Goal: Task Accomplishment & Management: Manage account settings

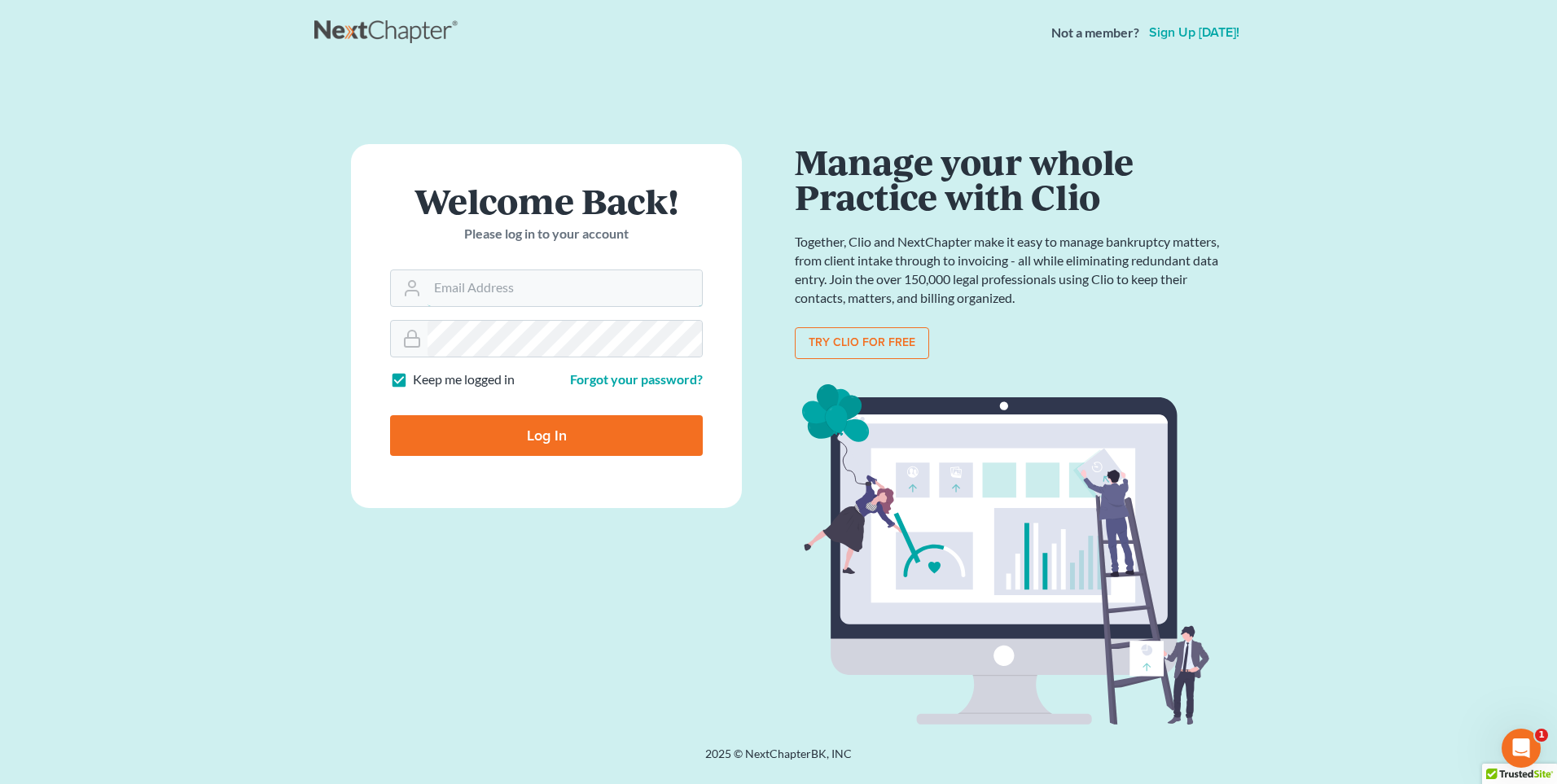
type input "[PERSON_NAME][EMAIL_ADDRESS][DOMAIN_NAME]"
click at [529, 432] on input "Log In" at bounding box center [546, 434] width 312 height 40
type input "Thinking..."
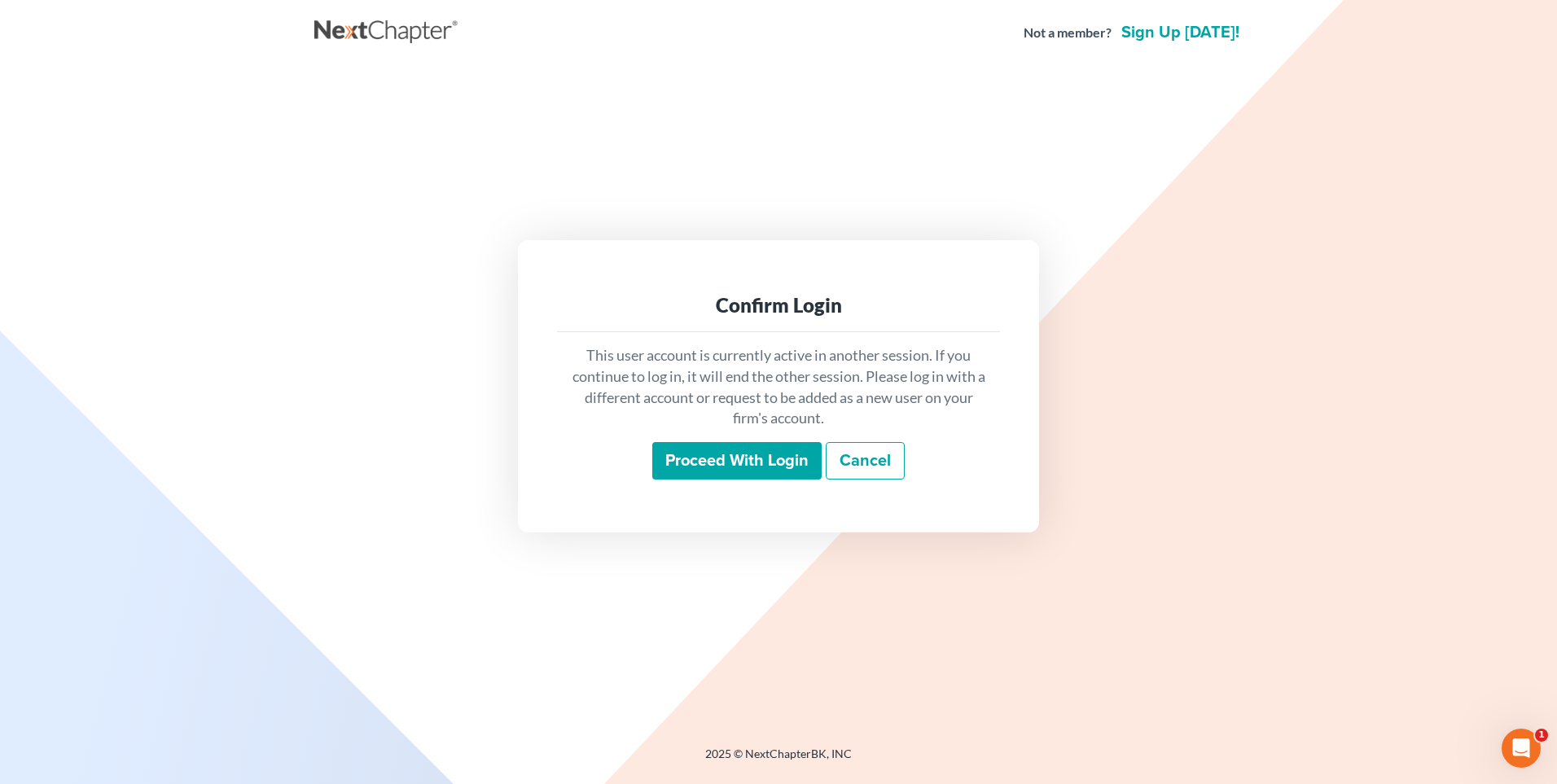
click at [695, 461] on input "Proceed with login" at bounding box center [737, 461] width 169 height 37
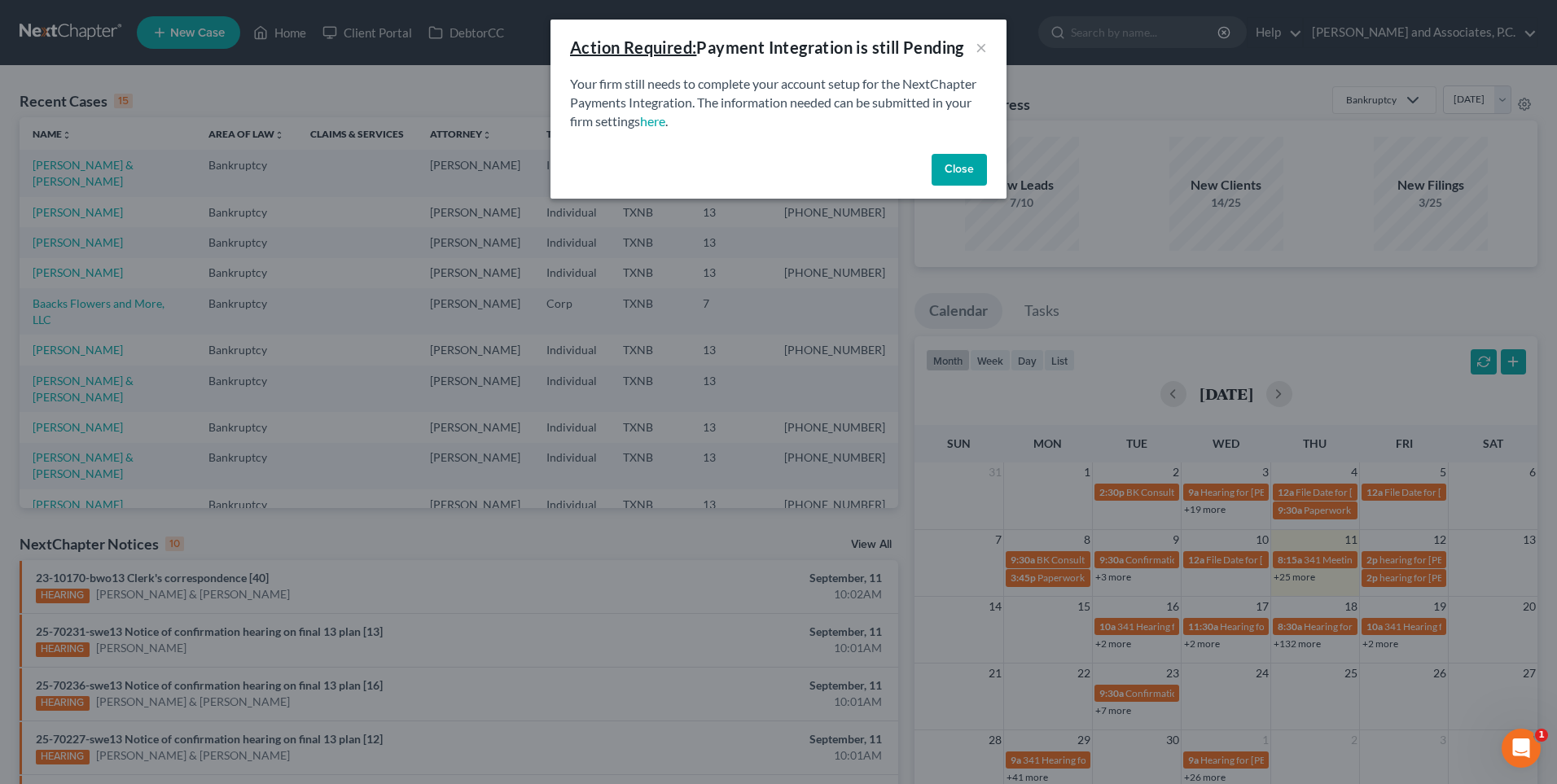
click at [949, 172] on button "Close" at bounding box center [959, 169] width 55 height 33
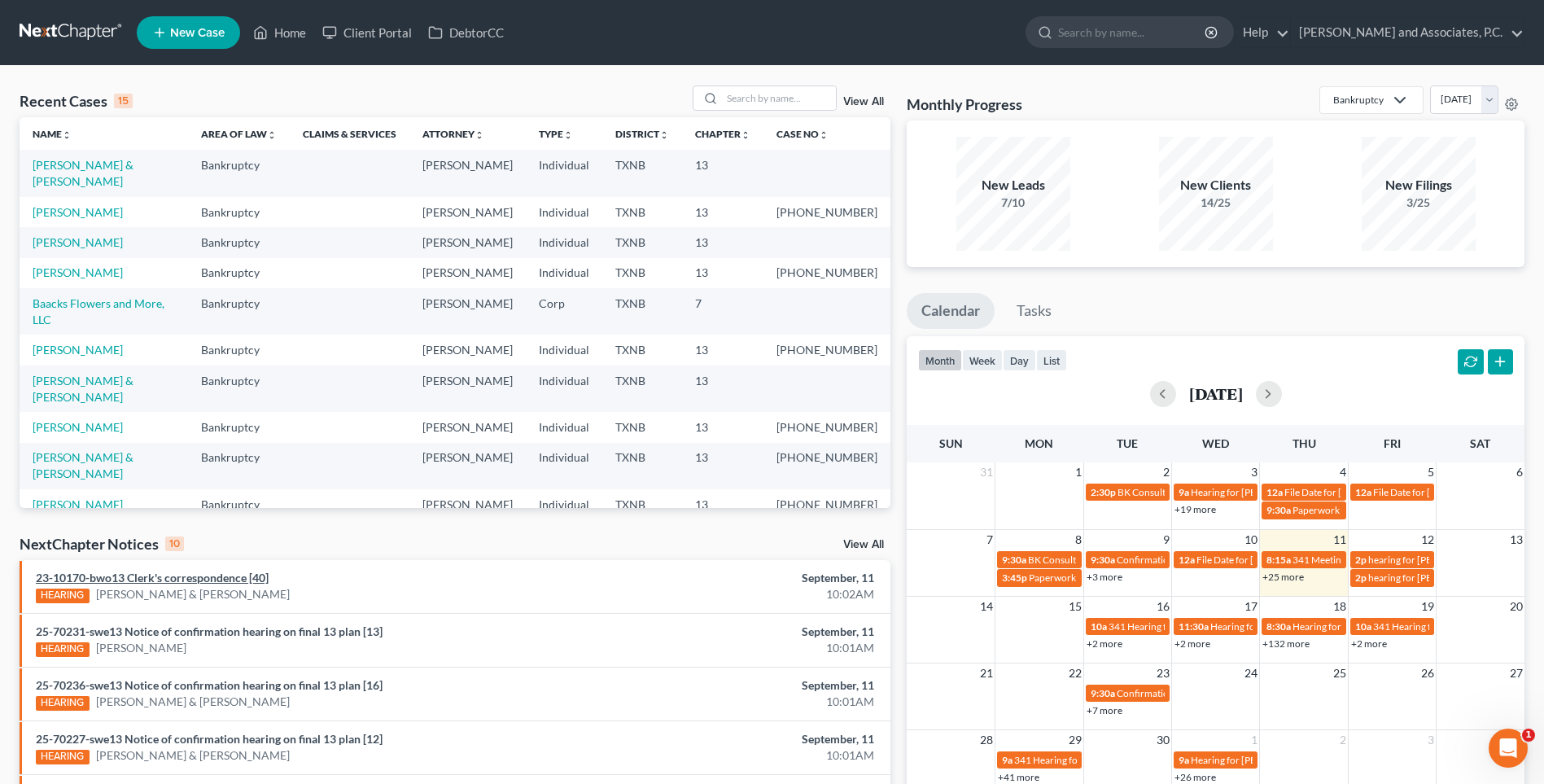
click at [122, 579] on link "23-10170-bwo13 Clerk's correspondence [40]" at bounding box center [152, 577] width 233 height 14
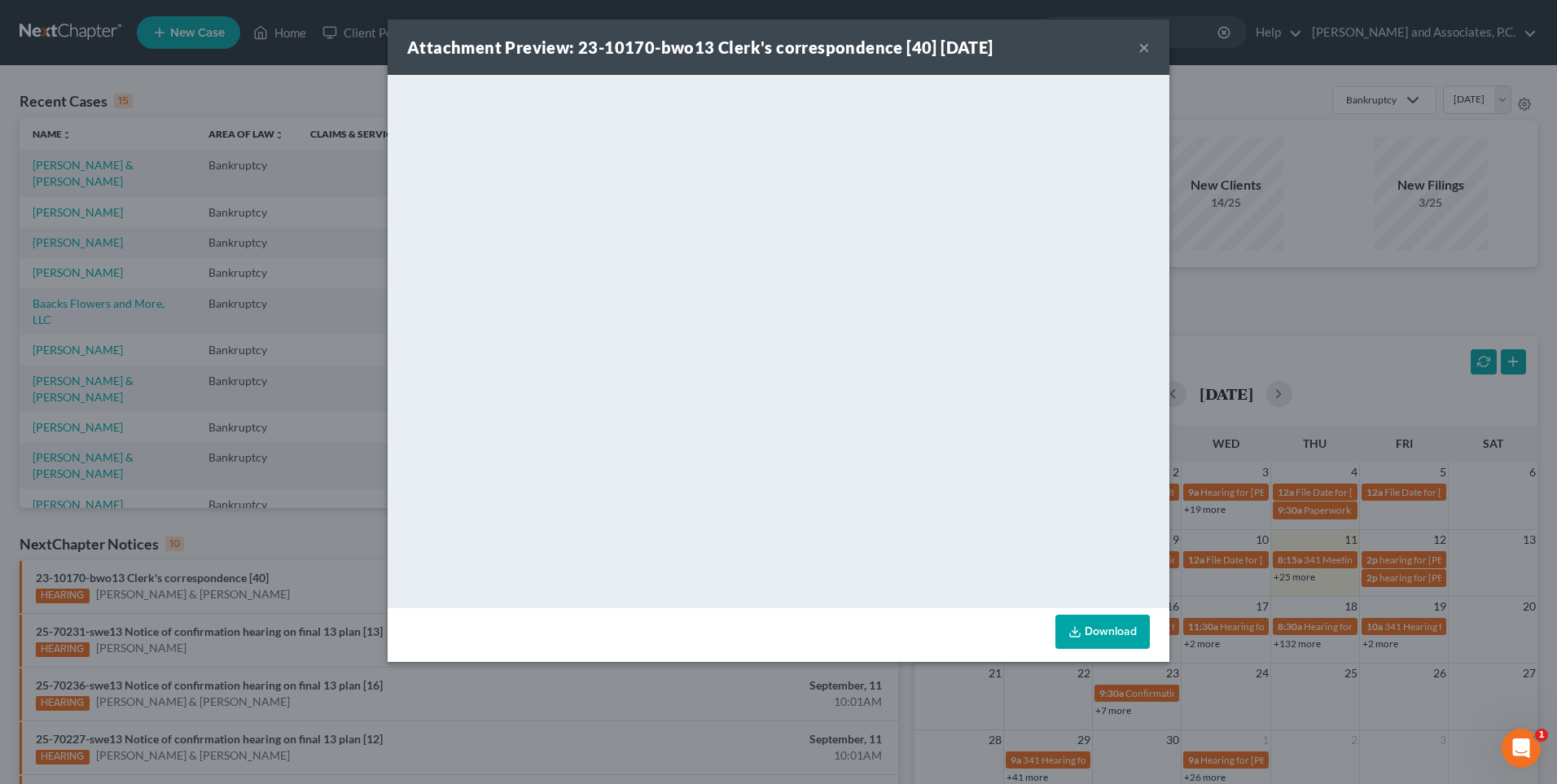
click at [1141, 50] on button "×" at bounding box center [1144, 47] width 12 height 20
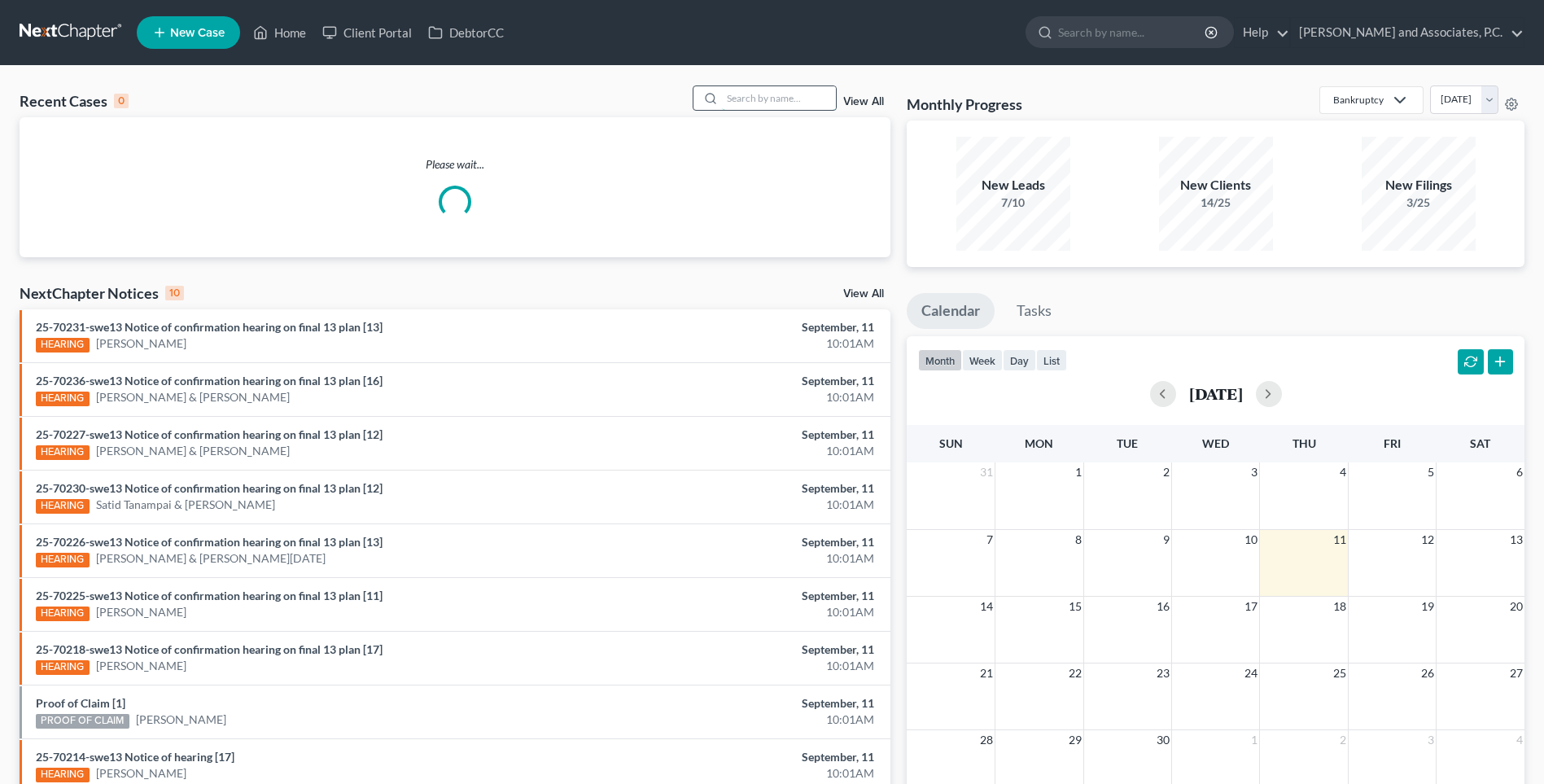
click at [760, 103] on input "search" at bounding box center [779, 98] width 114 height 24
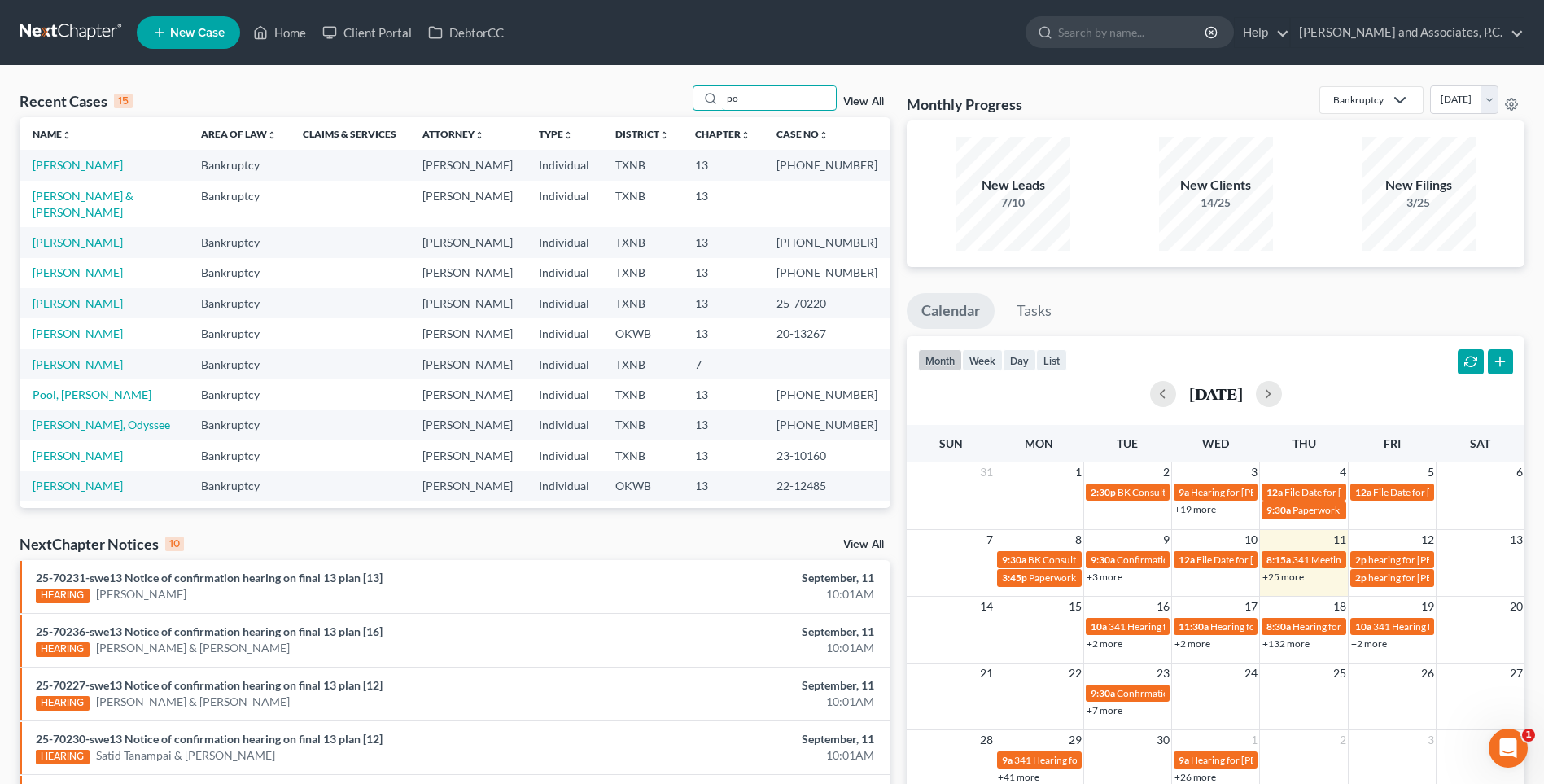
type input "po"
click at [83, 296] on link "Powell, Teri" at bounding box center [78, 303] width 91 height 14
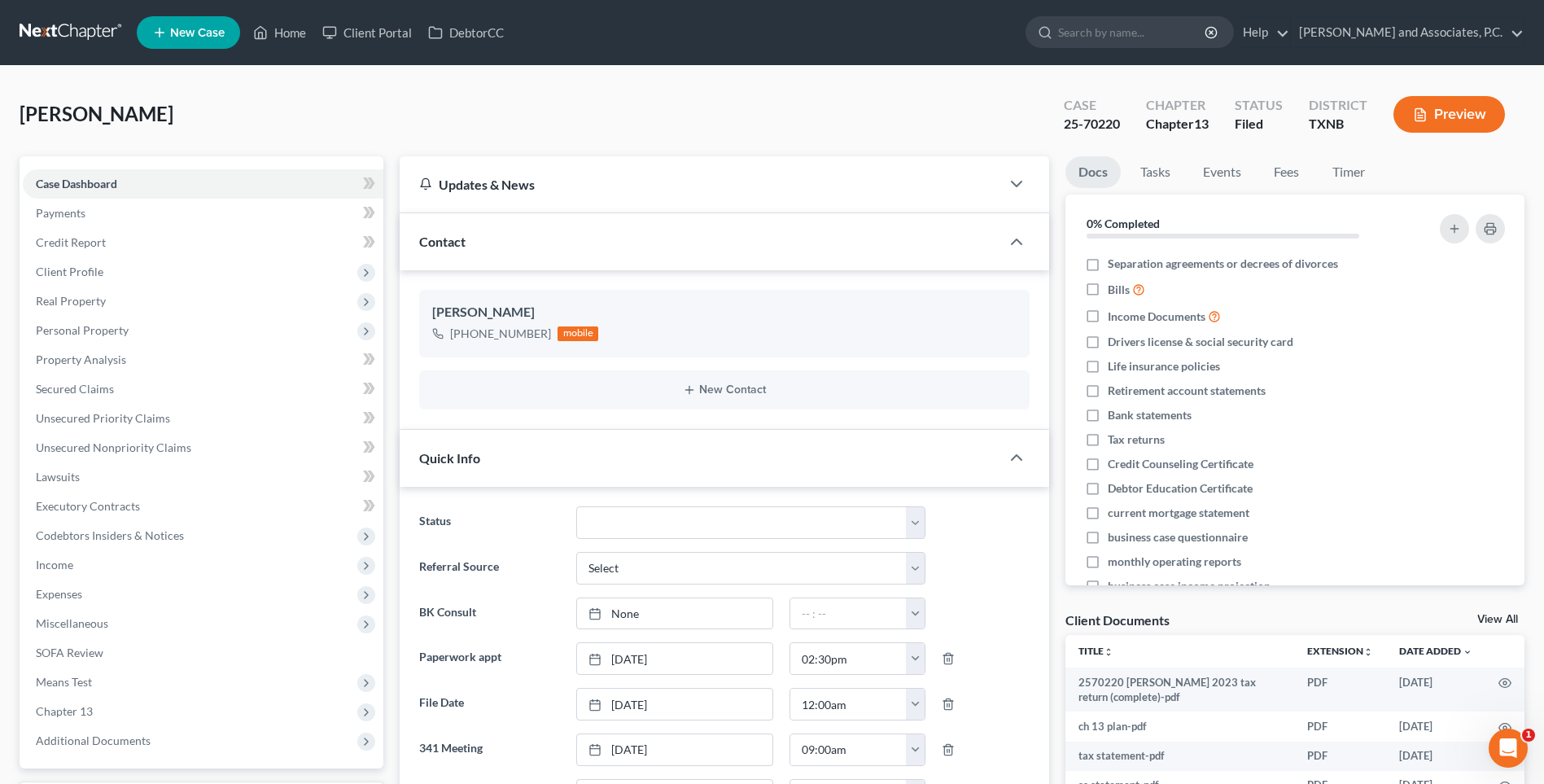
scroll to position [244, 0]
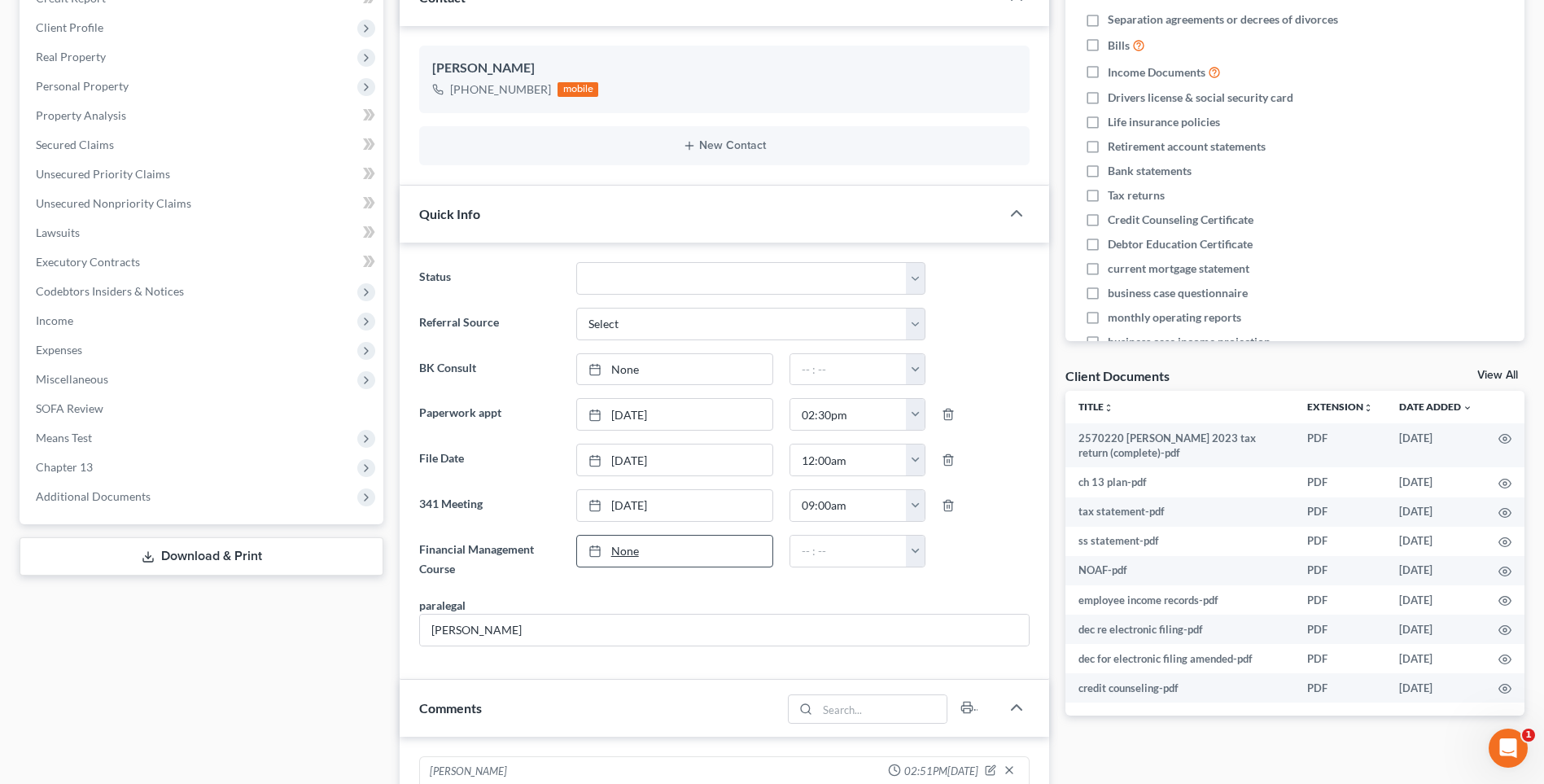
click at [620, 555] on link "None" at bounding box center [675, 551] width 195 height 31
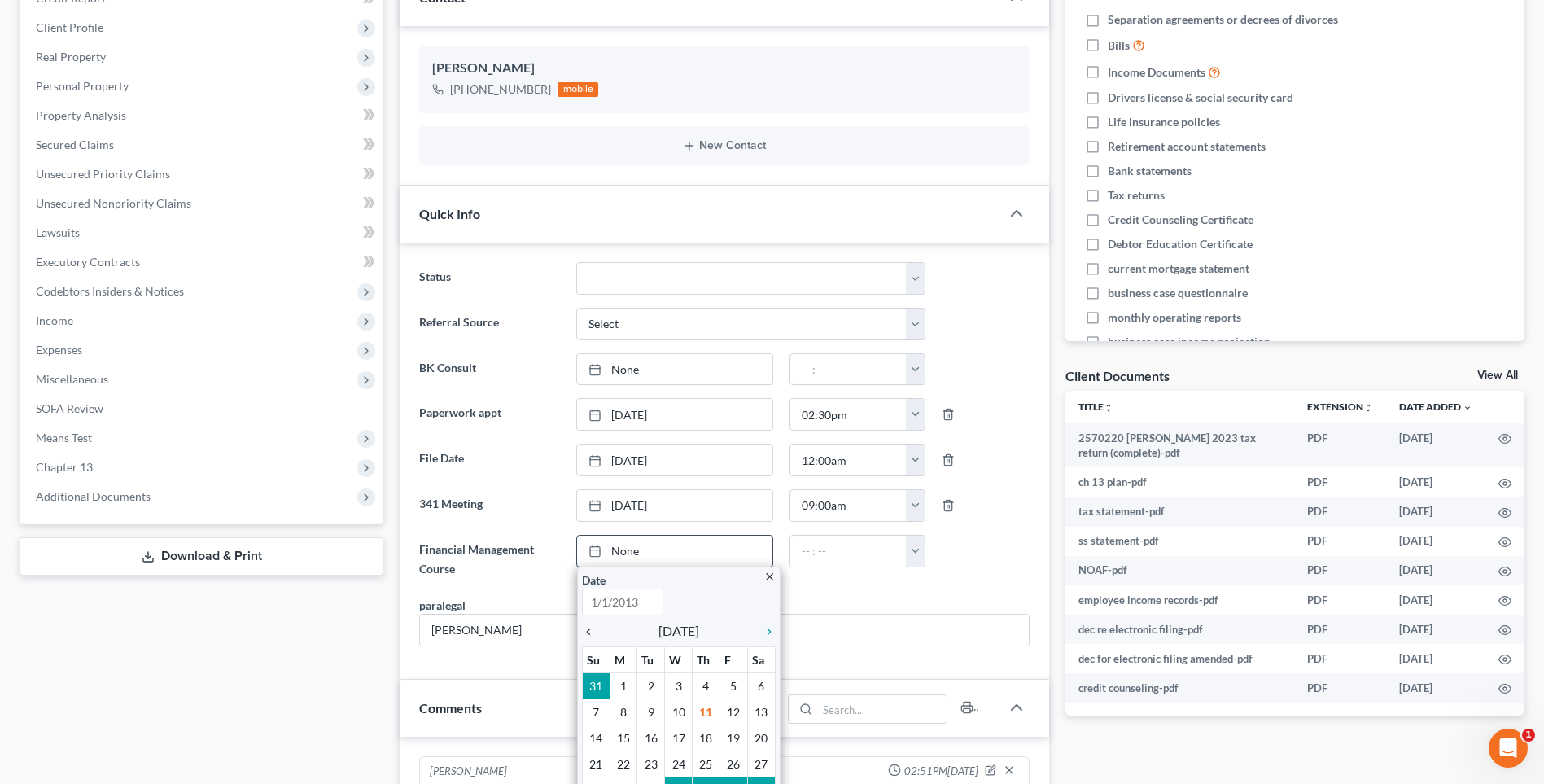
click at [591, 630] on icon "chevron_left" at bounding box center [592, 631] width 21 height 13
type input "9/11/2025"
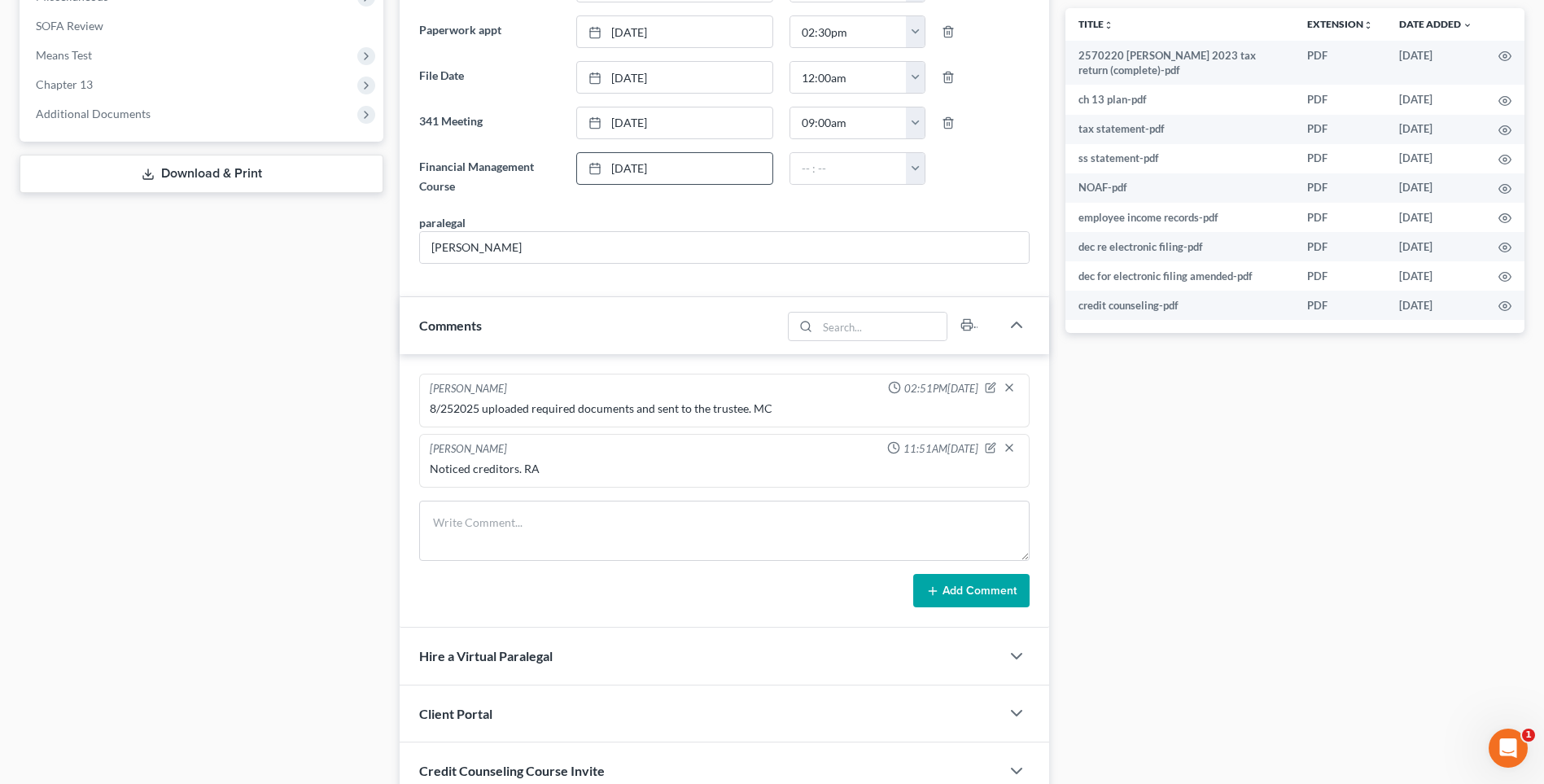
scroll to position [651, 0]
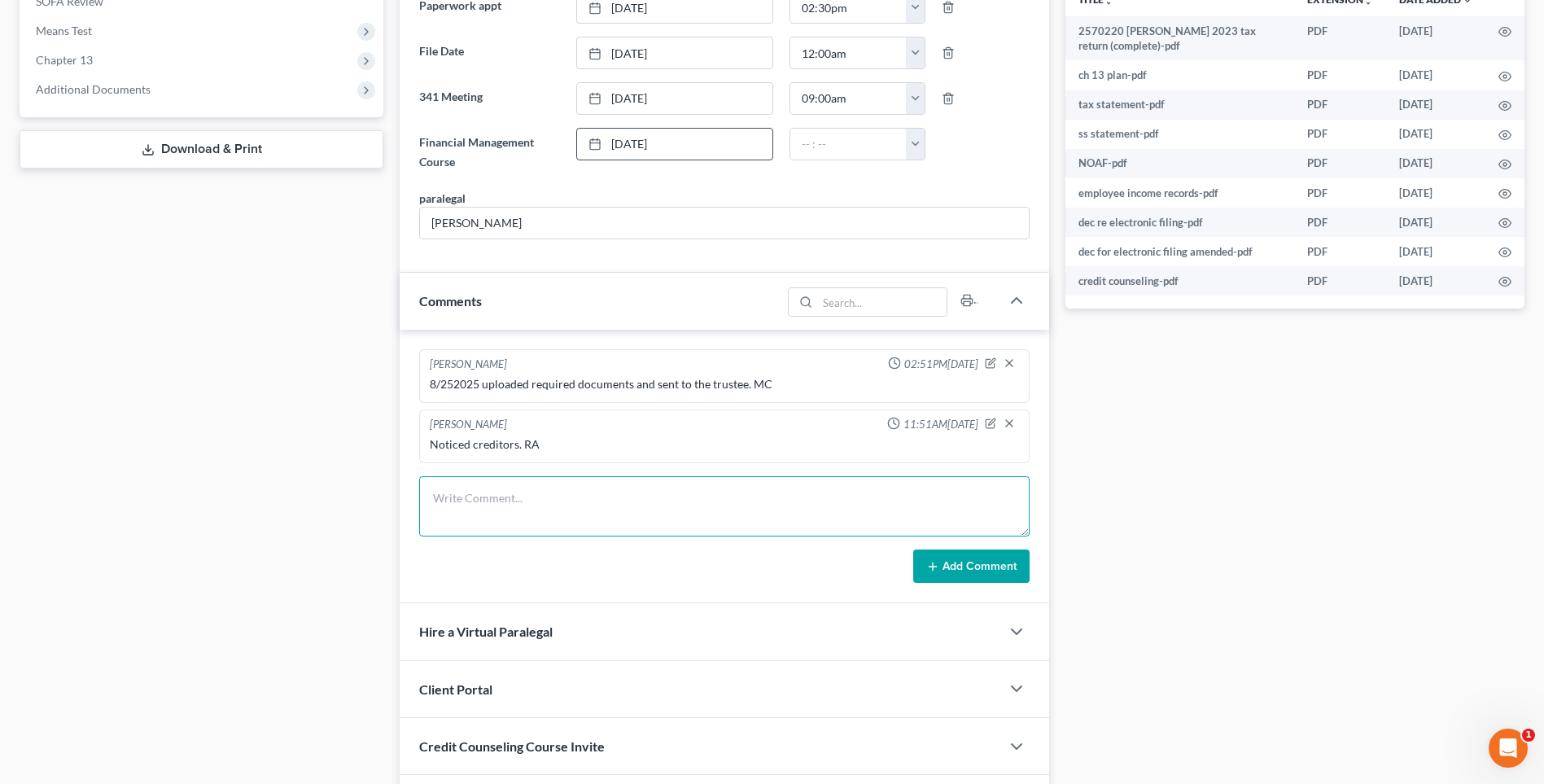
click at [462, 517] on textarea at bounding box center [725, 505] width 611 height 60
type textarea "Set up file. Mailed copy of petition to the clients RA"
click at [957, 560] on button "Add Comment" at bounding box center [972, 566] width 116 height 34
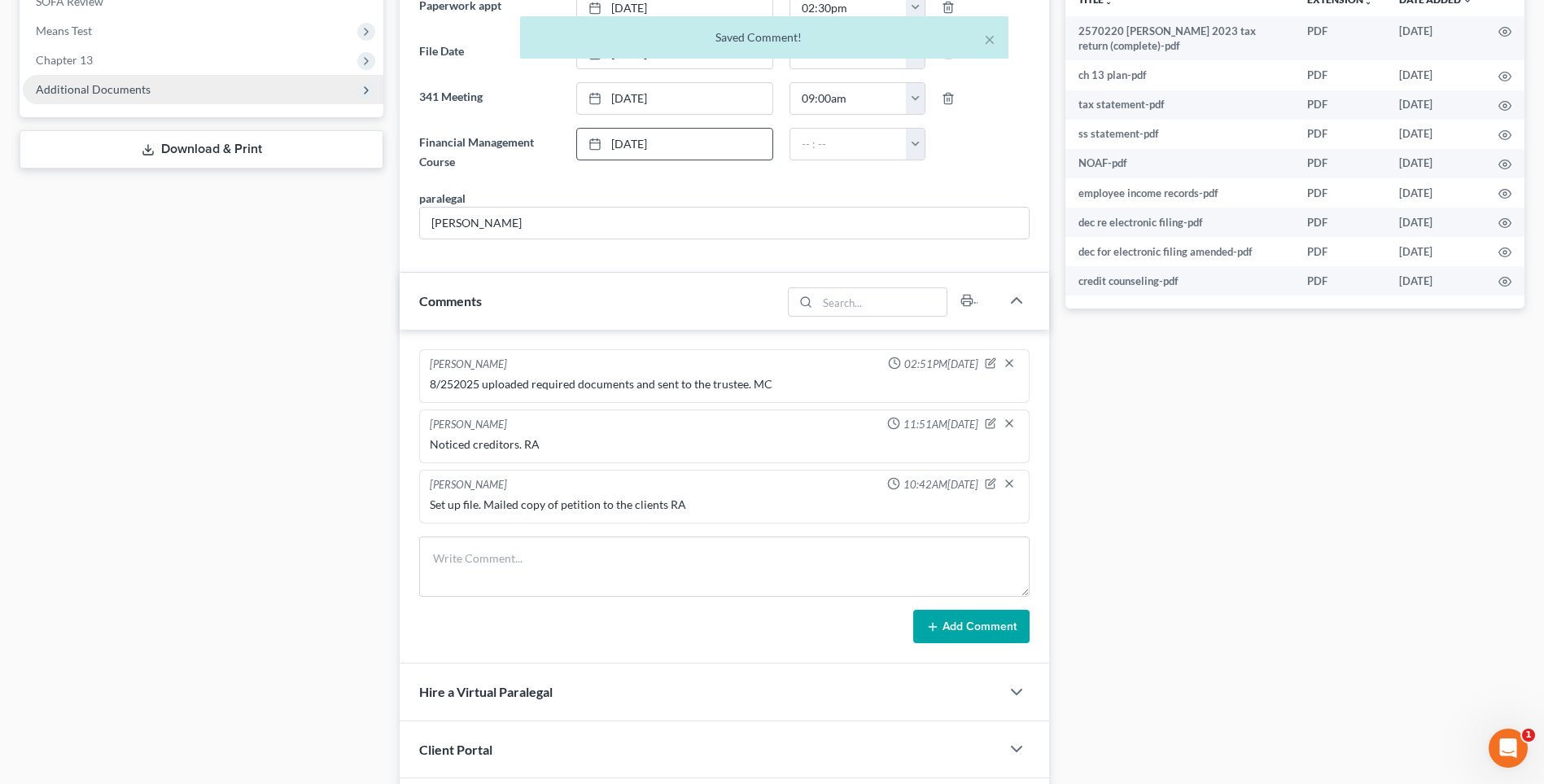
click at [83, 86] on span "Additional Documents" at bounding box center [93, 89] width 114 height 14
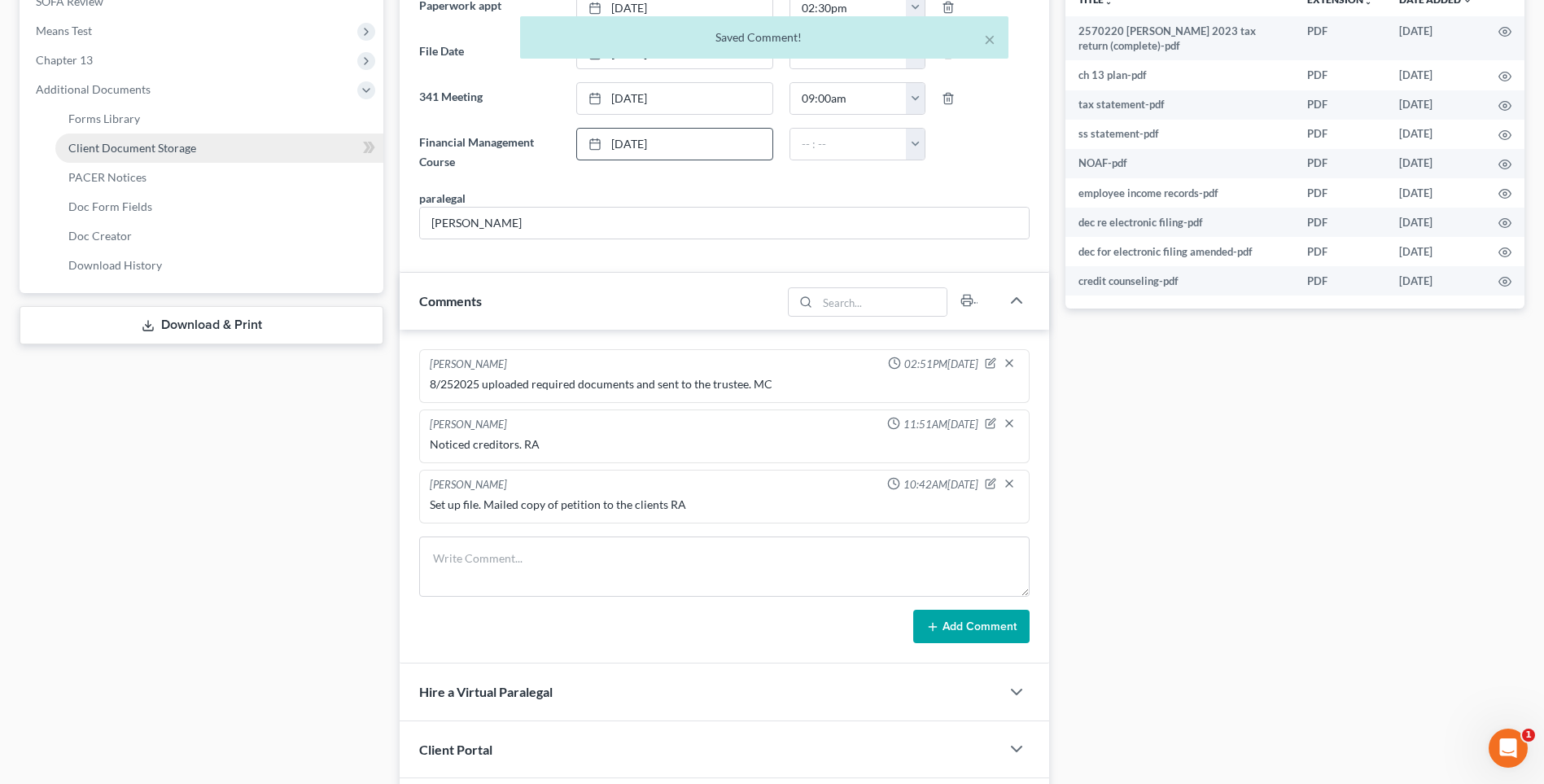
click at [76, 149] on span "Client Document Storage" at bounding box center [132, 148] width 128 height 14
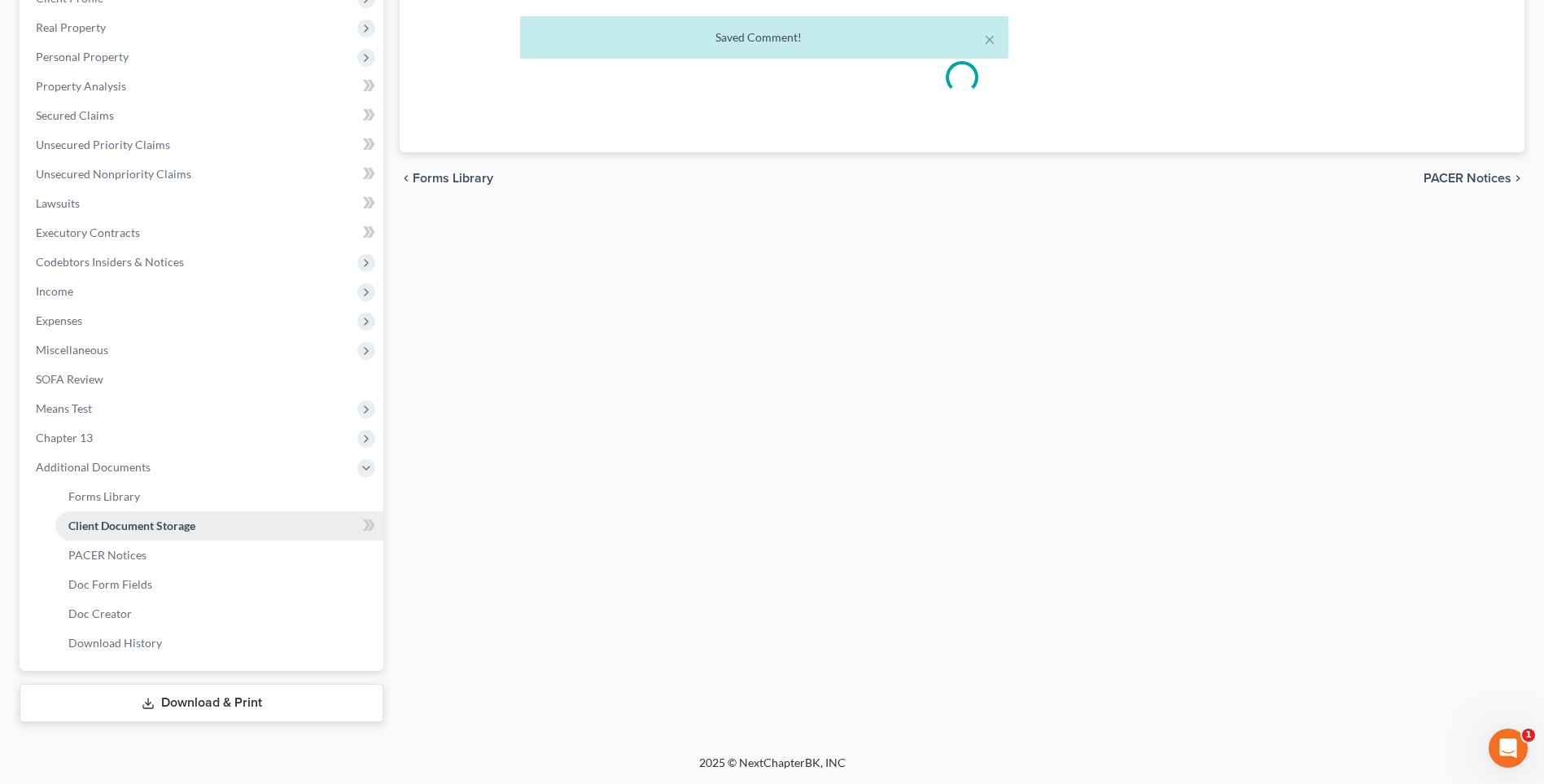
select select "18"
select select "21"
select select "10"
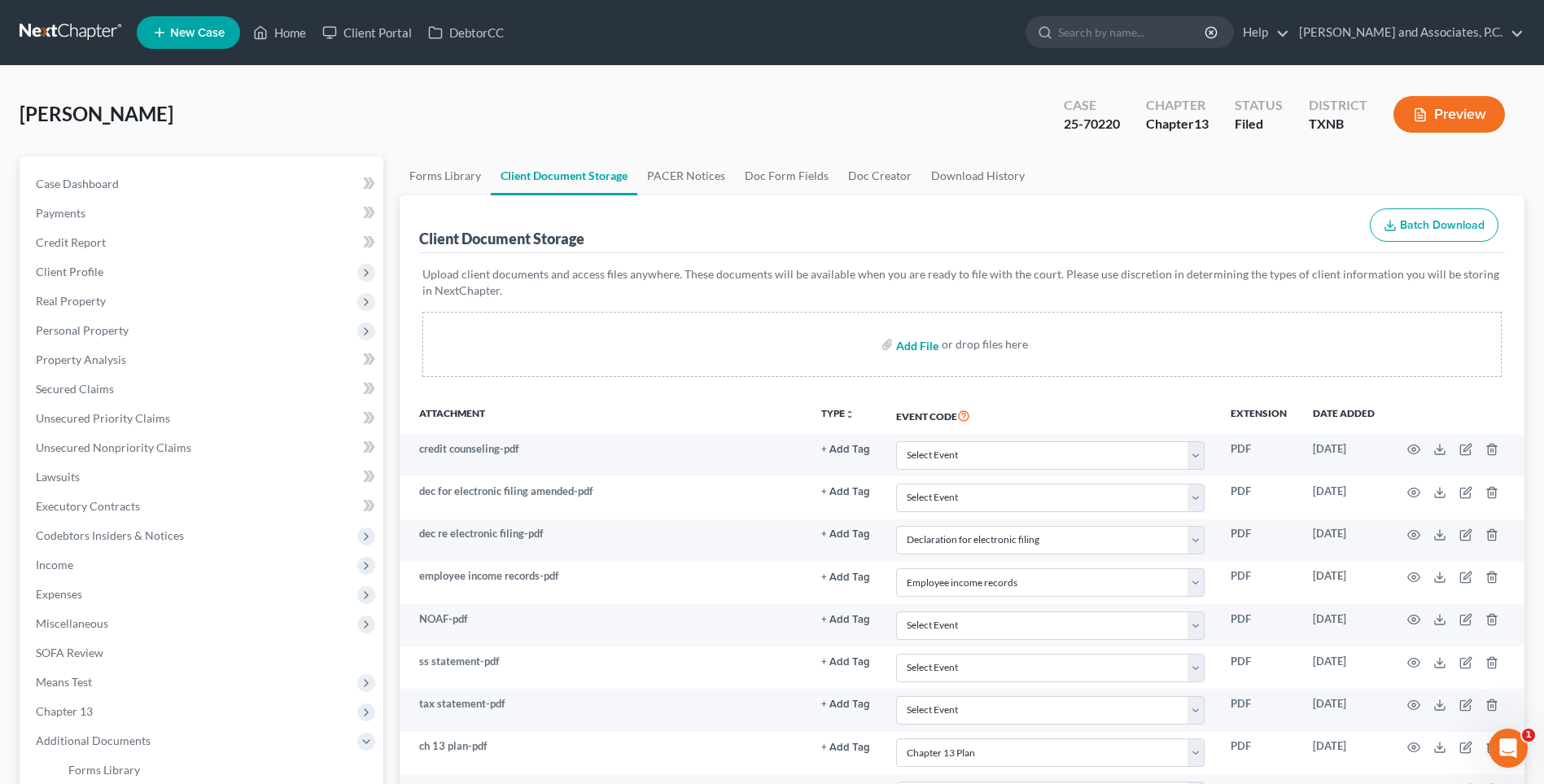
click at [905, 345] on input "file" at bounding box center [916, 345] width 39 height 30
type input "C:\fakepath\2570220 POWELL 2023 tax return.pdf"
select select "18"
select select "21"
select select "10"
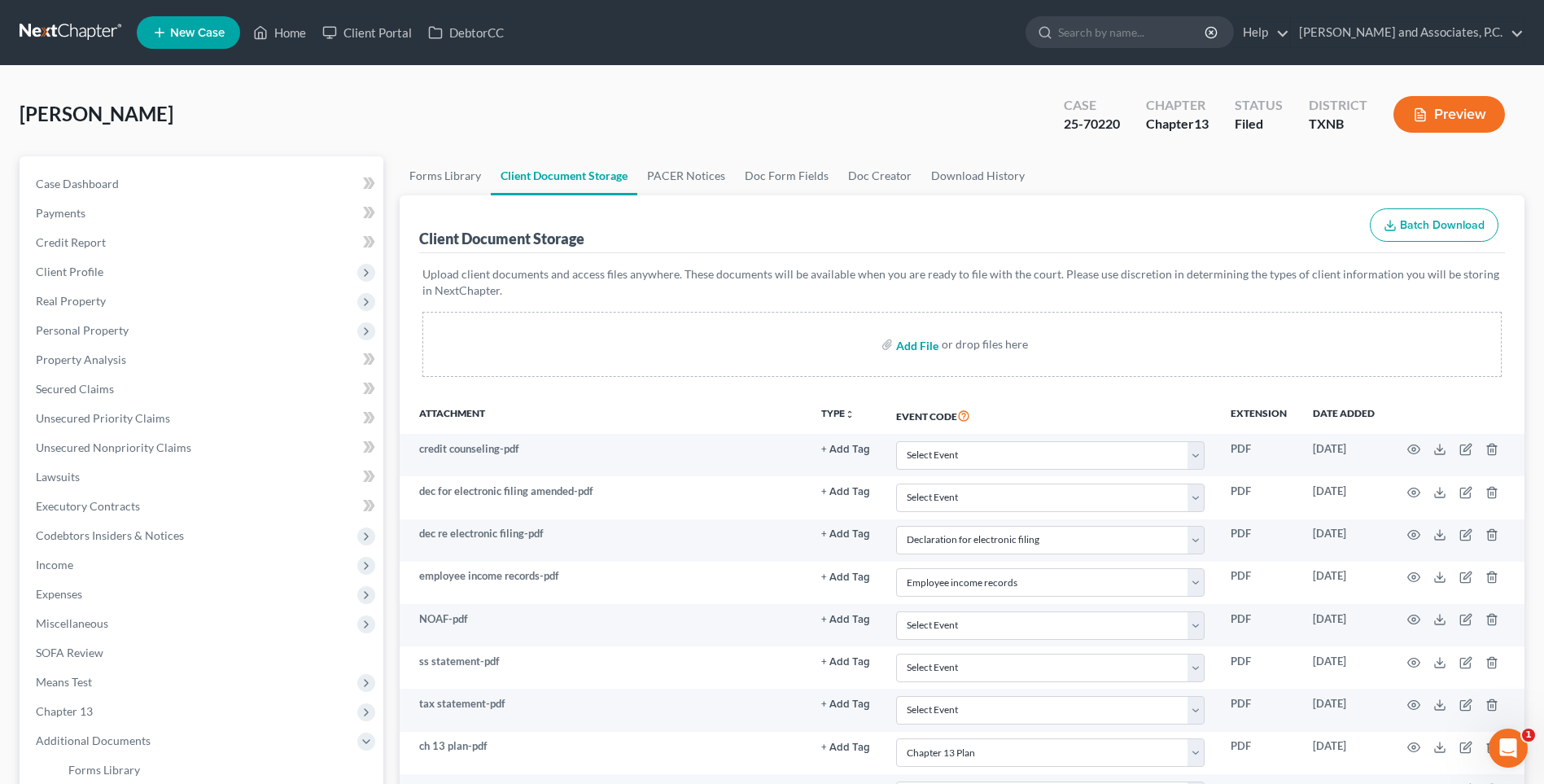
click at [906, 346] on input "file" at bounding box center [916, 345] width 39 height 30
type input "C:\fakepath\2570220 POWELL April 2025 income statement.pdf"
click at [906, 346] on input "file" at bounding box center [916, 345] width 39 height 30
select select "18"
select select "21"
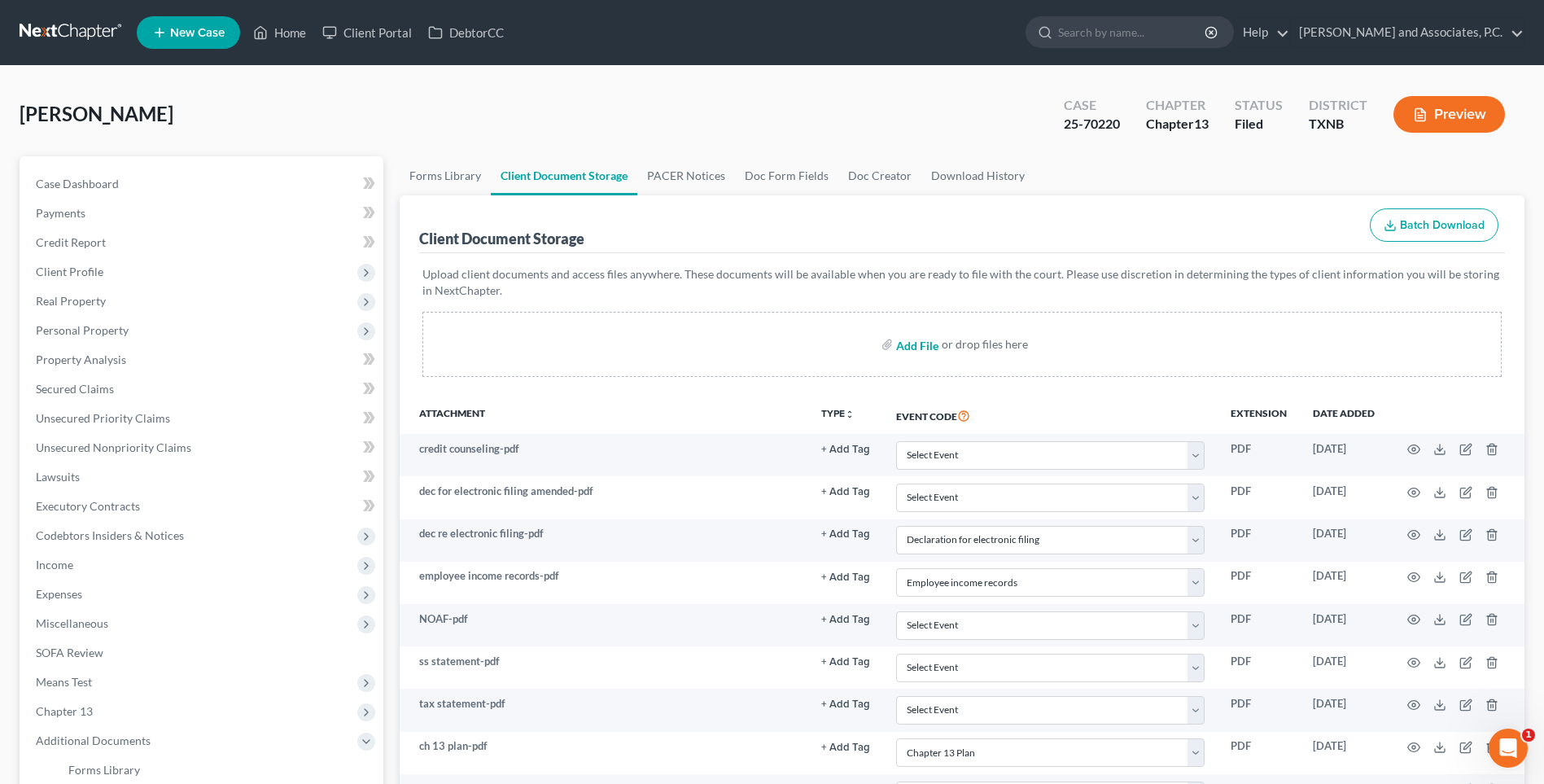
select select "10"
type input "C:\fakepath\2570220 POWELL auth to release.pdf"
select select "18"
select select "21"
select select "10"
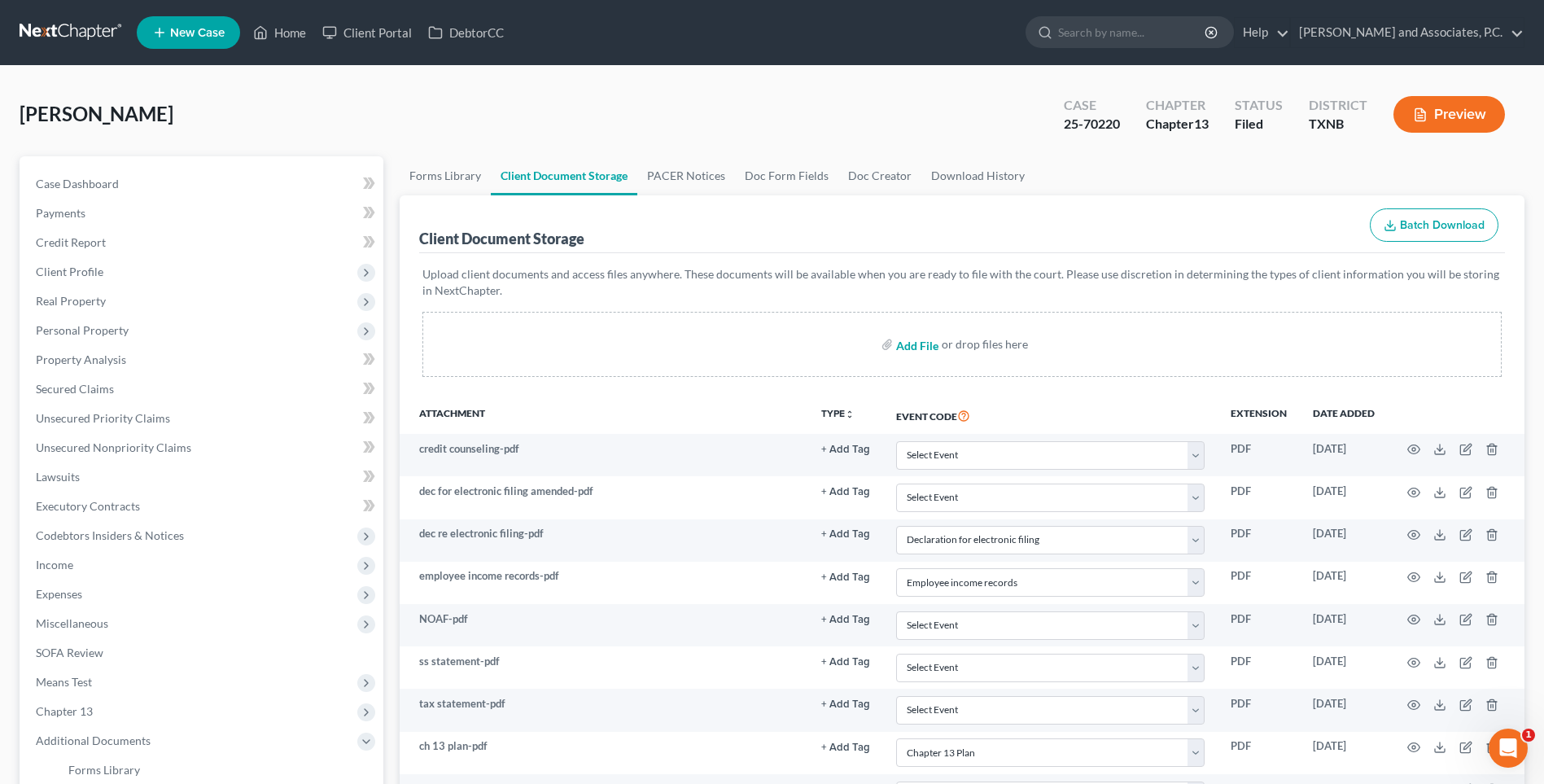
click at [906, 348] on input "file" at bounding box center [916, 345] width 39 height 30
type input "C:\fakepath\2570220 POWELL auto insurance.pdf"
click at [906, 347] on input "file" at bounding box center [916, 345] width 39 height 30
select select "18"
select select "21"
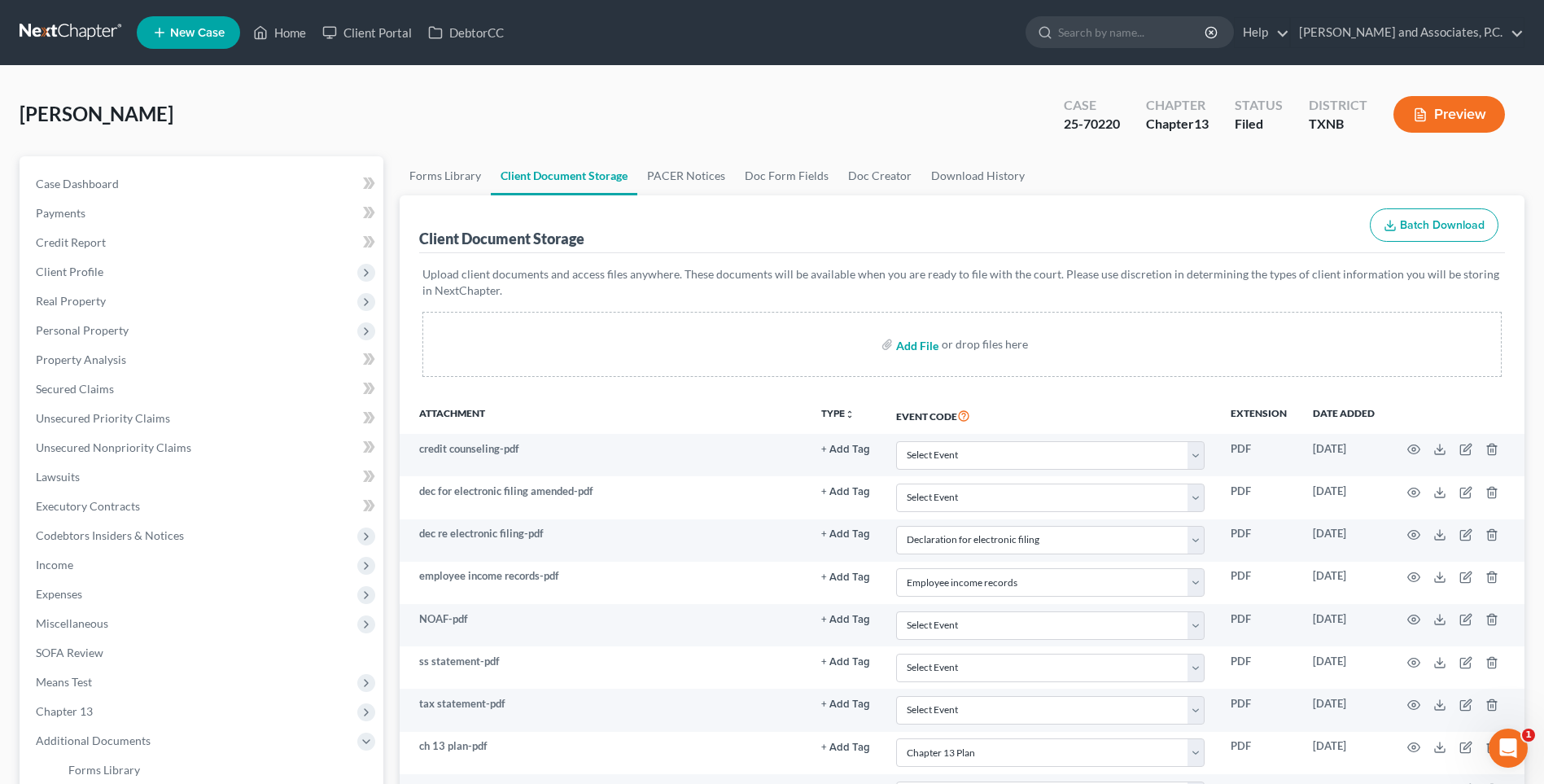
select select "10"
type input "C:\fakepath\2570220 POWELL cash flow projection.pdf"
select select "18"
select select "21"
select select "10"
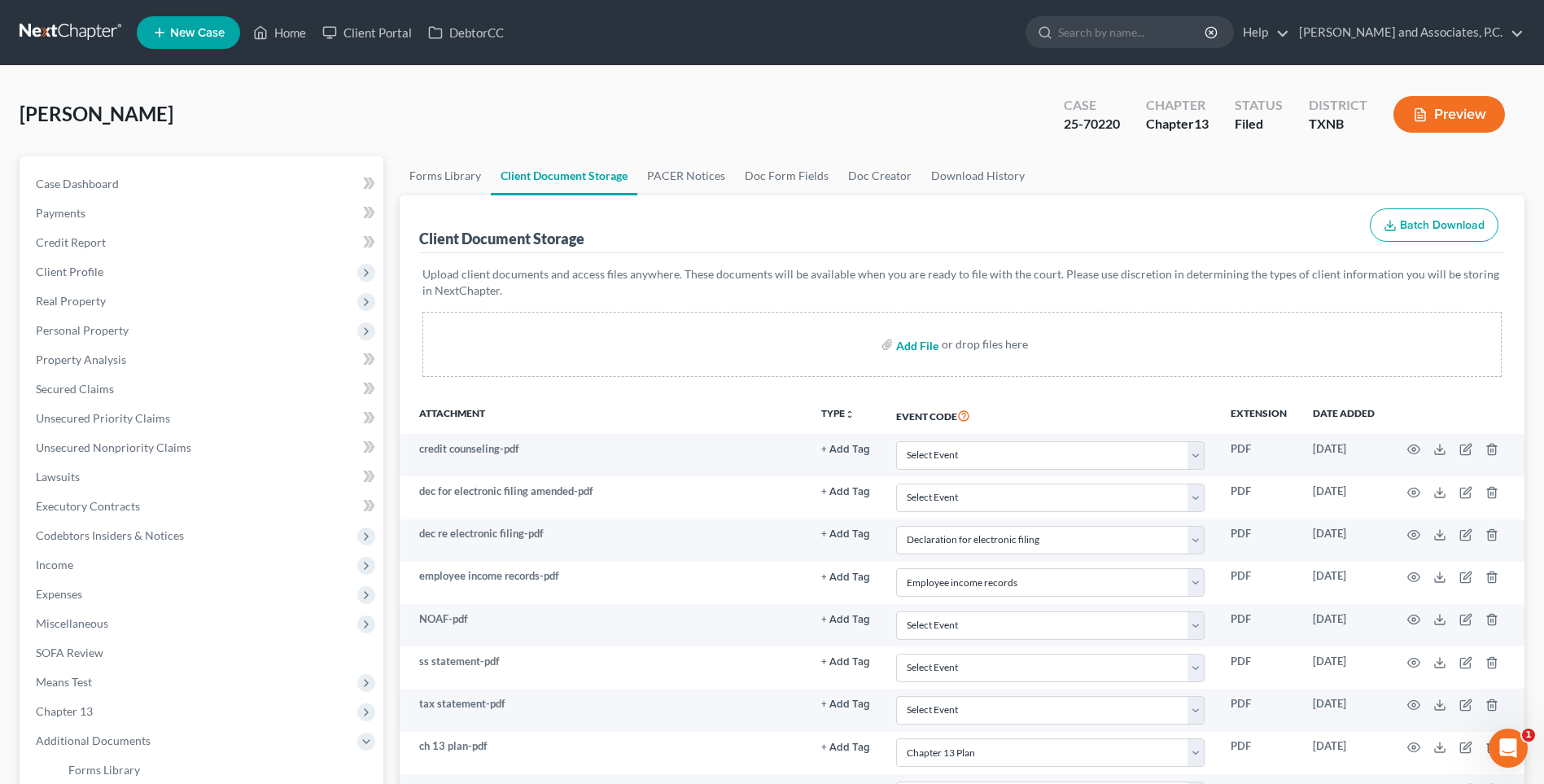
click at [903, 344] on input "file" at bounding box center [916, 345] width 39 height 30
type input "C:\fakepath\2570220 POWELL debtor contact info.pdf"
select select "18"
select select "21"
select select "10"
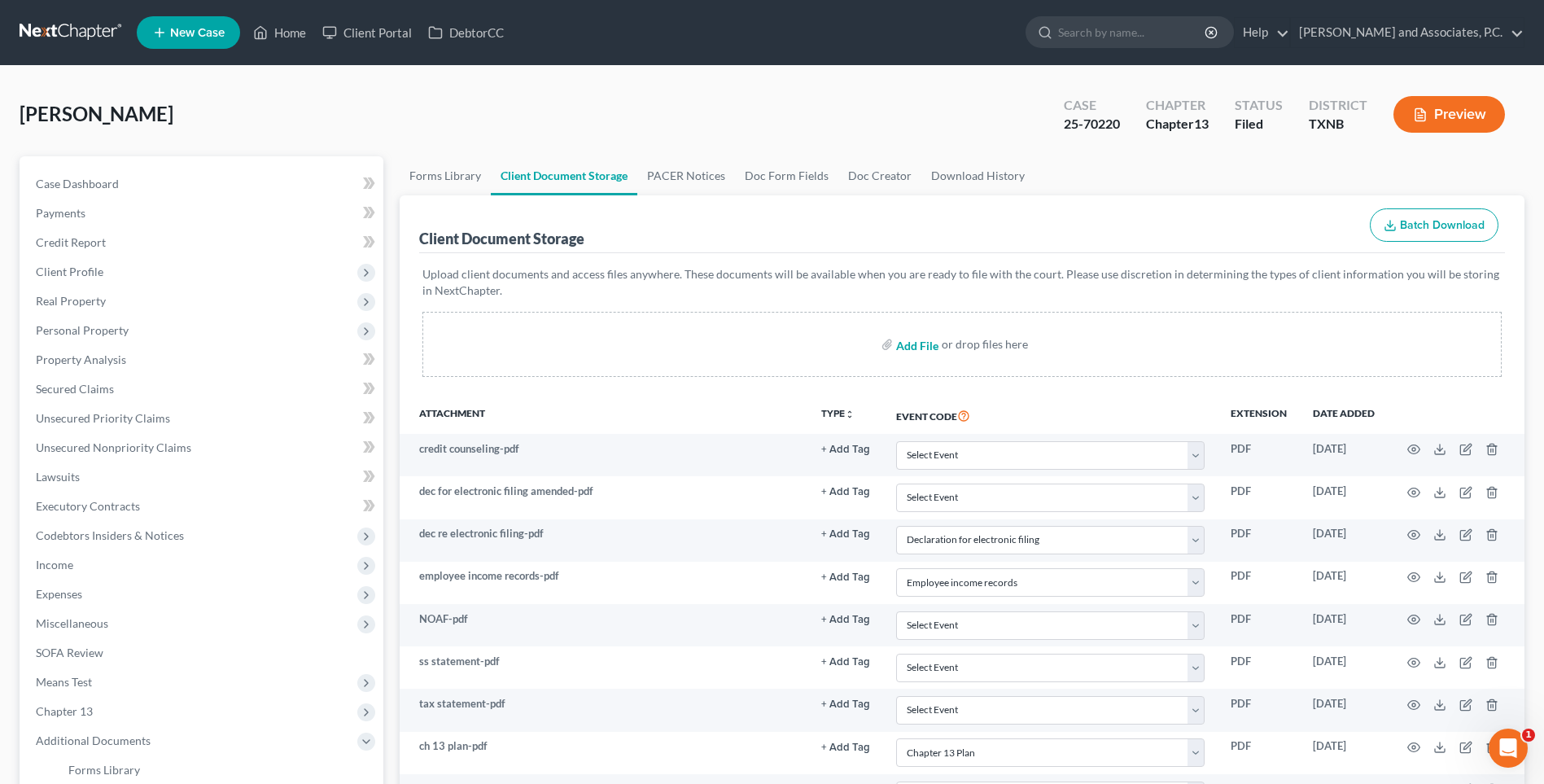
click at [906, 346] on input "file" at bounding box center [916, 345] width 39 height 30
type input "C:\fakepath\2570220 POWELL divorce decree.pdf"
select select "18"
select select "21"
select select "10"
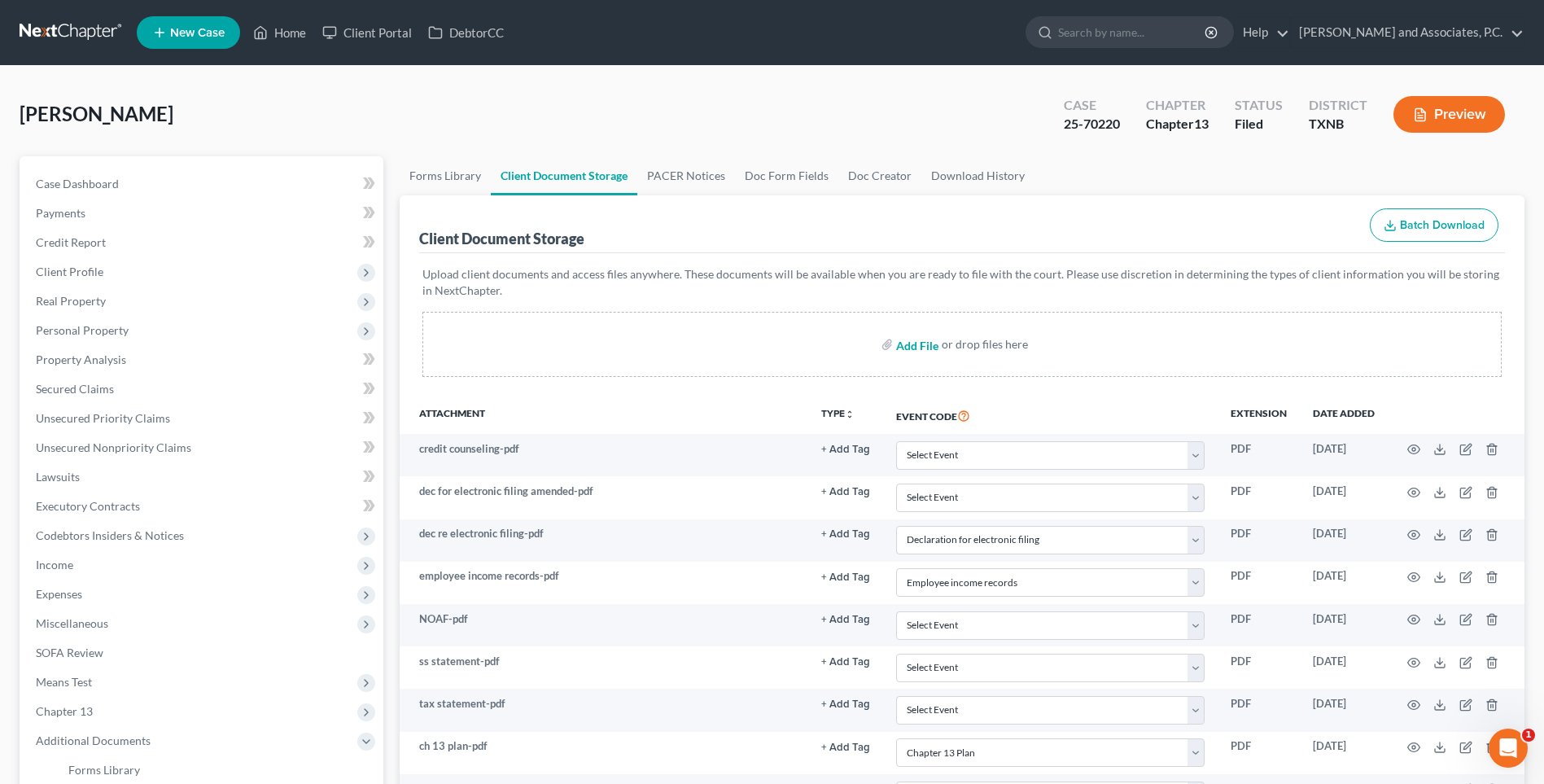
click at [905, 344] on input "file" at bounding box center [916, 345] width 39 height 30
type input "C:\fakepath\2570220 POWELL mortgage info sheet.pdf"
select select "18"
select select "21"
select select "10"
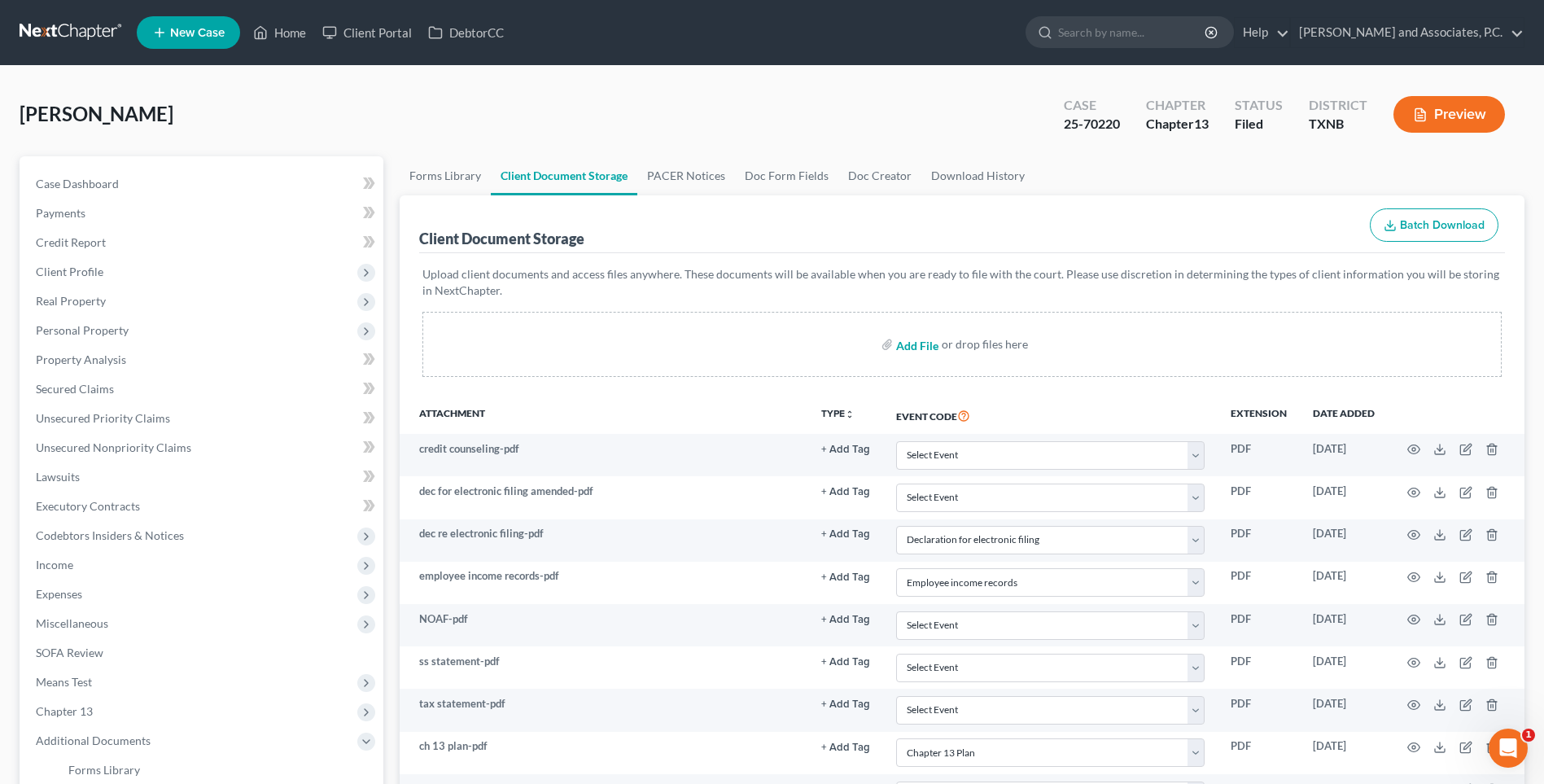
click at [915, 344] on input "file" at bounding box center [916, 345] width 39 height 30
type input "C:\fakepath\2570220 POWELL proof of ID.pdf"
click at [902, 344] on input "file" at bounding box center [916, 345] width 39 height 30
select select "18"
select select "21"
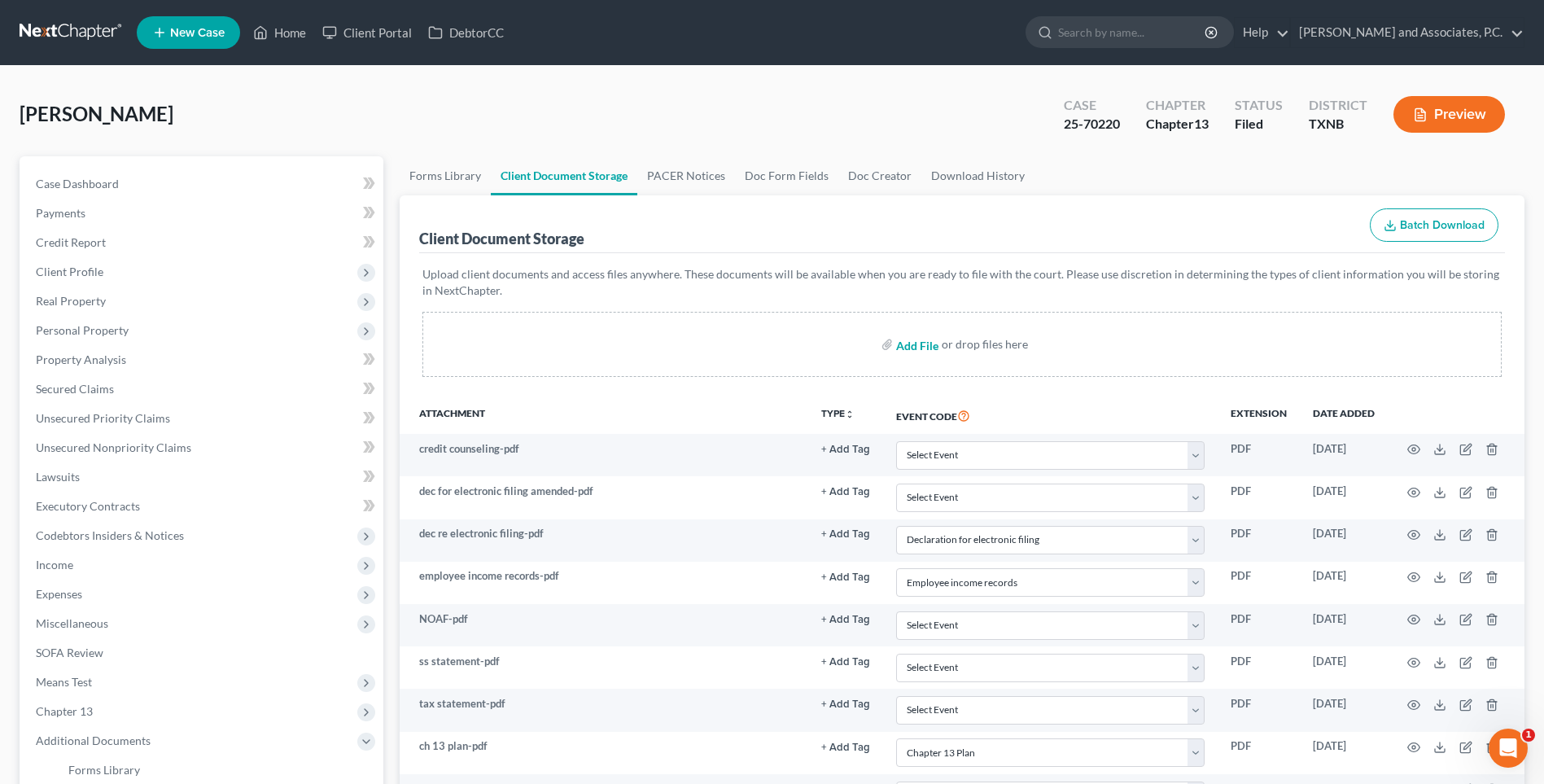
select select "10"
type input "C:\fakepath\2570220 POWELL wage directive.pdf"
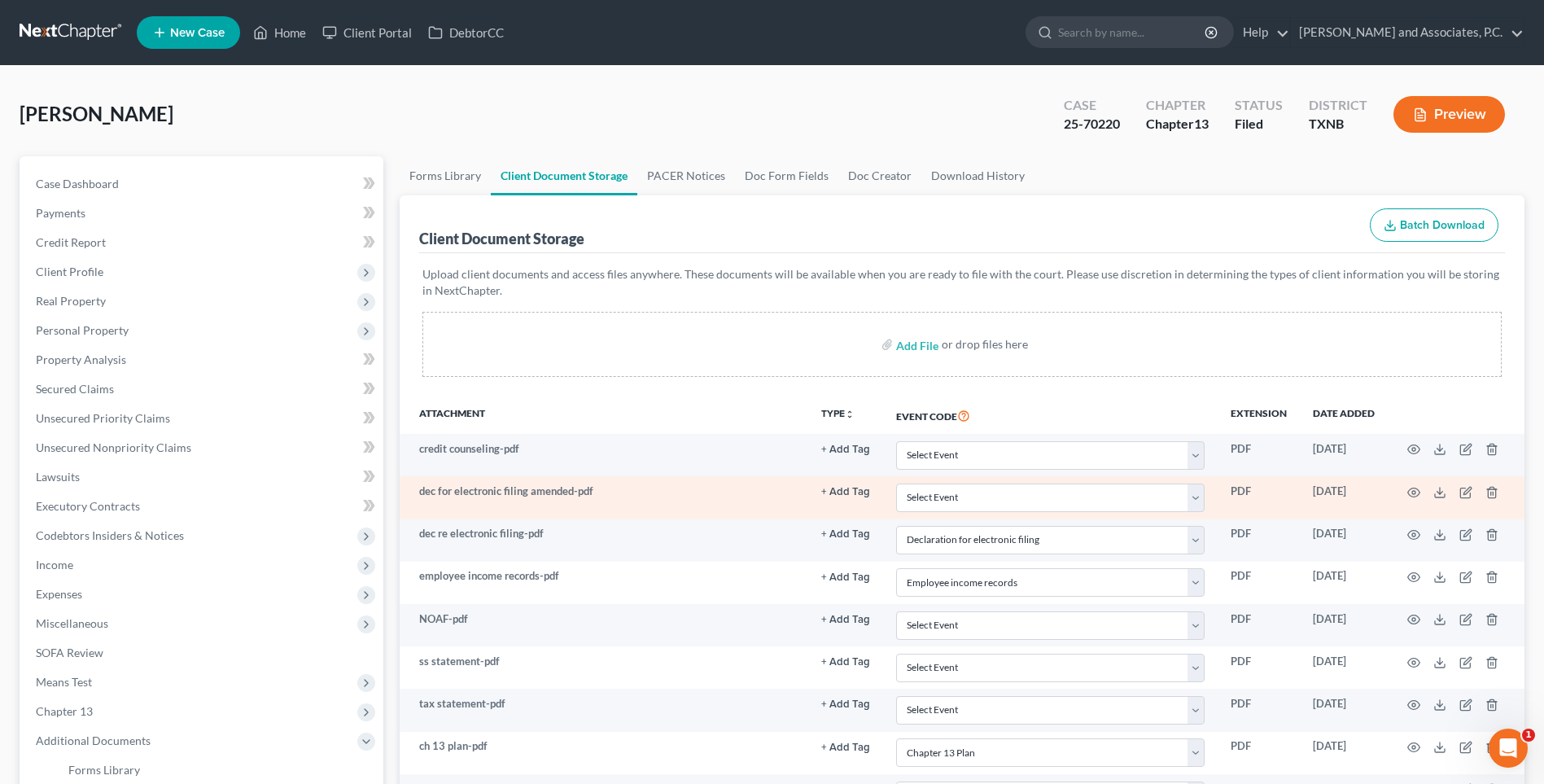
select select "18"
select select "21"
select select "10"
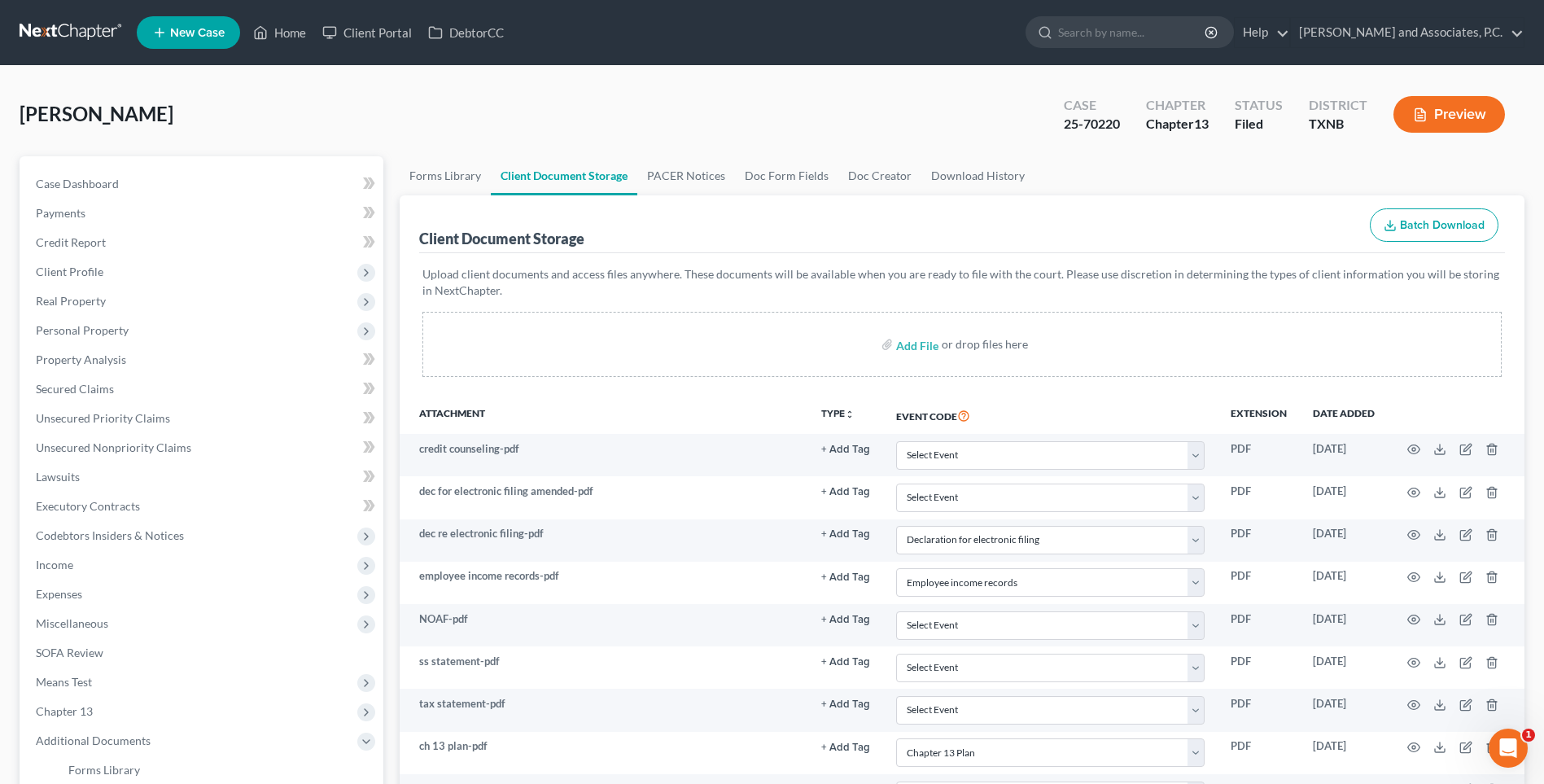
scroll to position [542, 0]
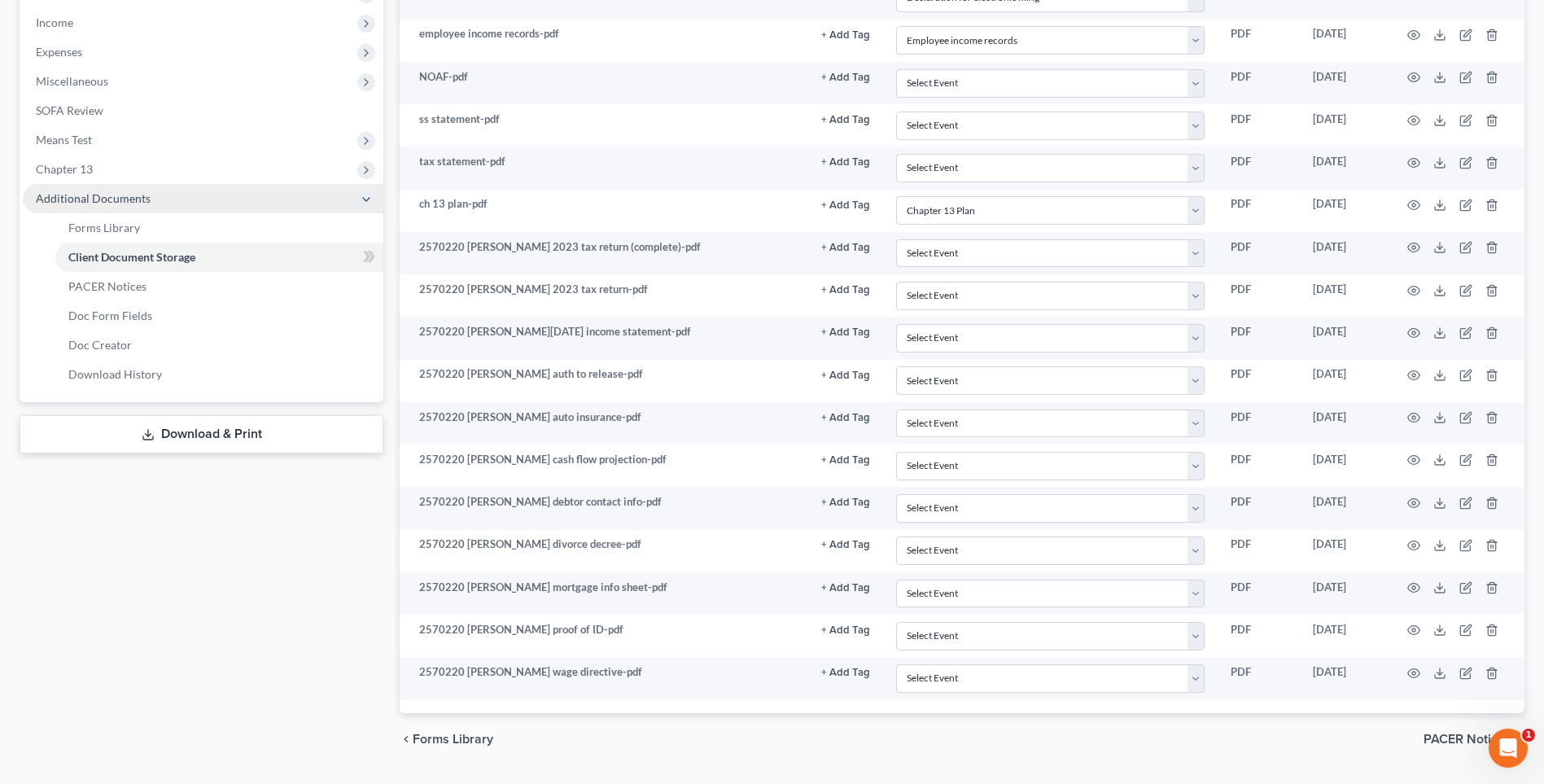
click at [59, 192] on span "Additional Documents" at bounding box center [93, 198] width 114 height 14
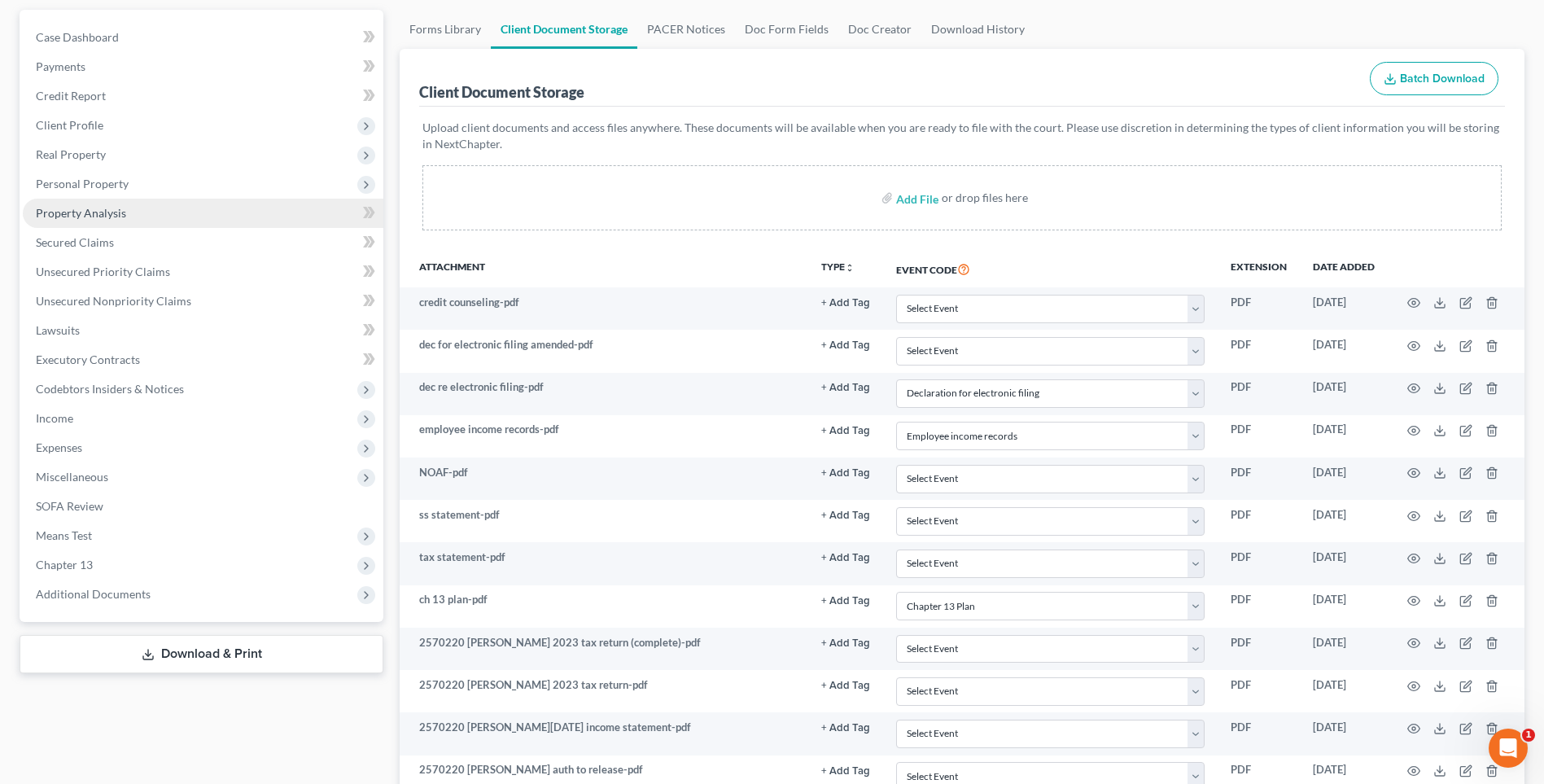
scroll to position [0, 0]
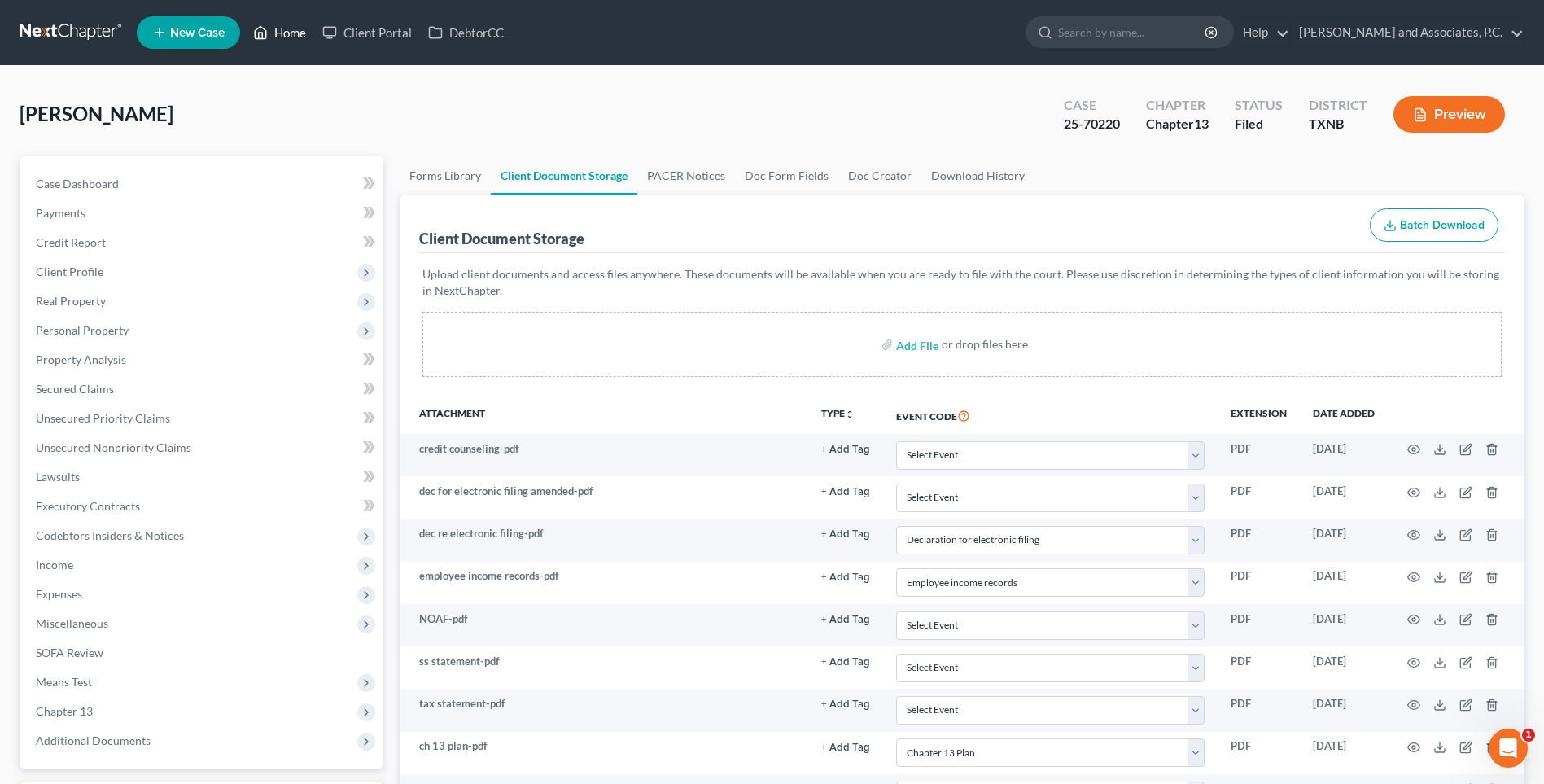
click at [289, 35] on link "Home" at bounding box center [280, 33] width 69 height 30
